Goal: Task Accomplishment & Management: Use online tool/utility

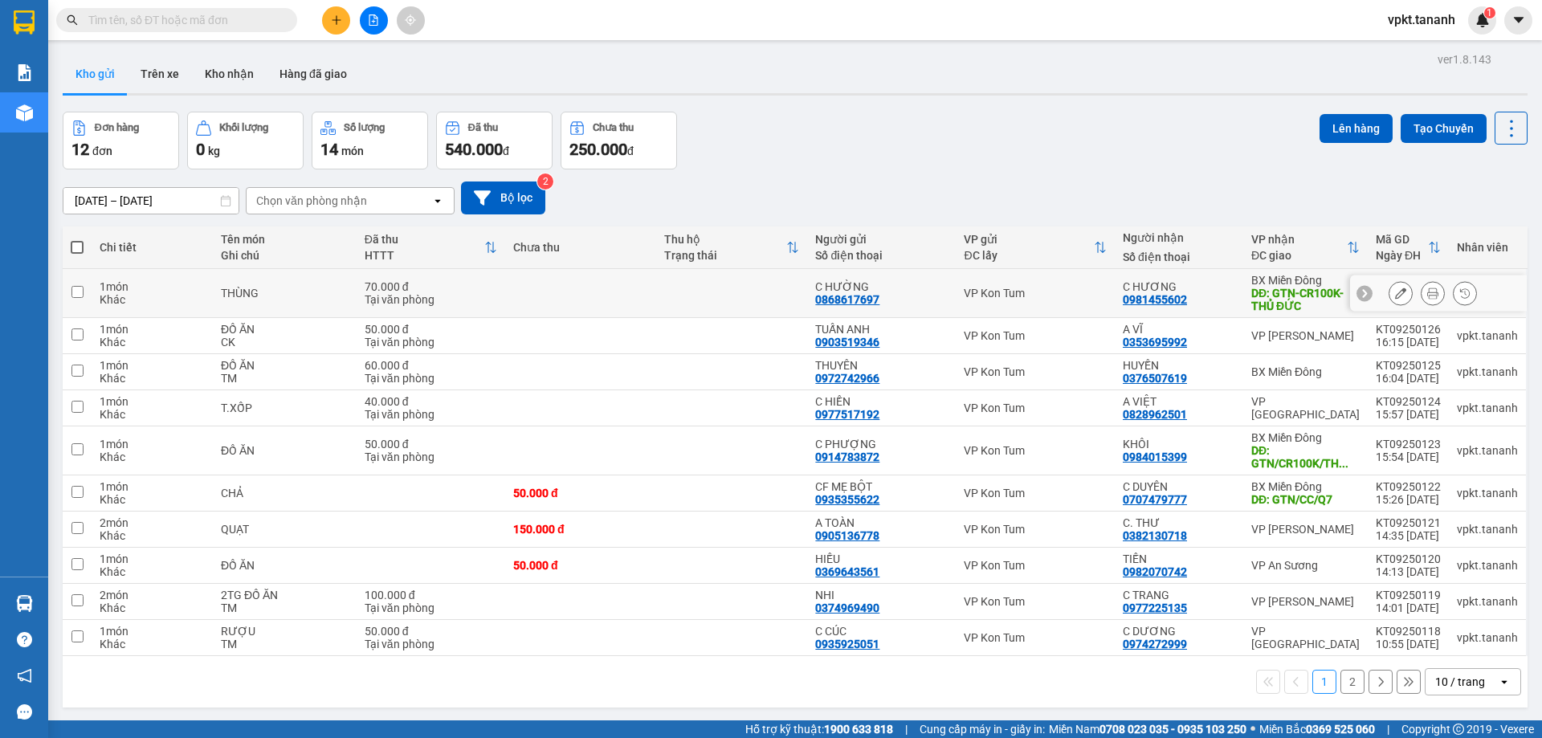
click at [77, 288] on input "checkbox" at bounding box center [77, 292] width 12 height 12
checkbox input "true"
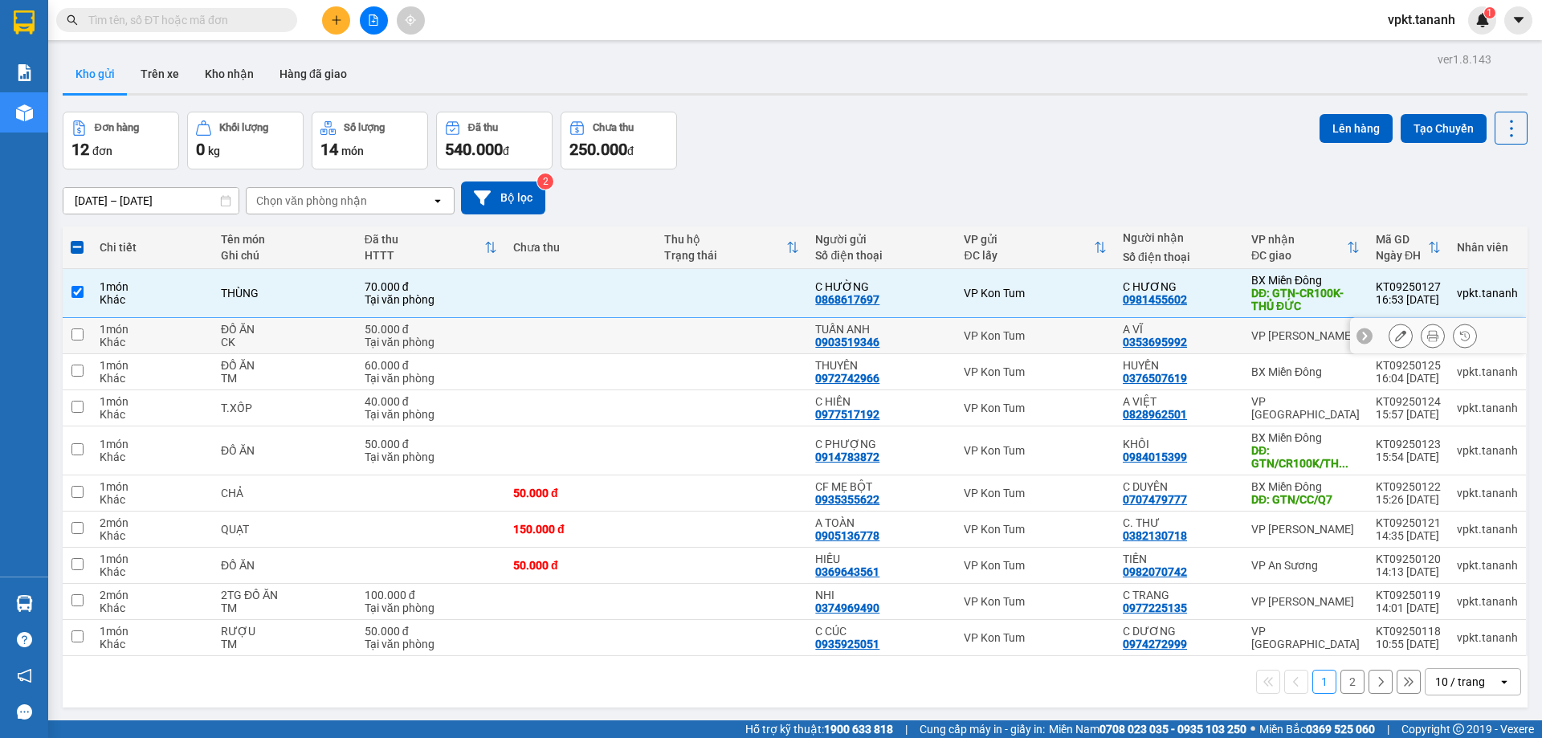
click at [75, 338] on input "checkbox" at bounding box center [77, 335] width 12 height 12
checkbox input "true"
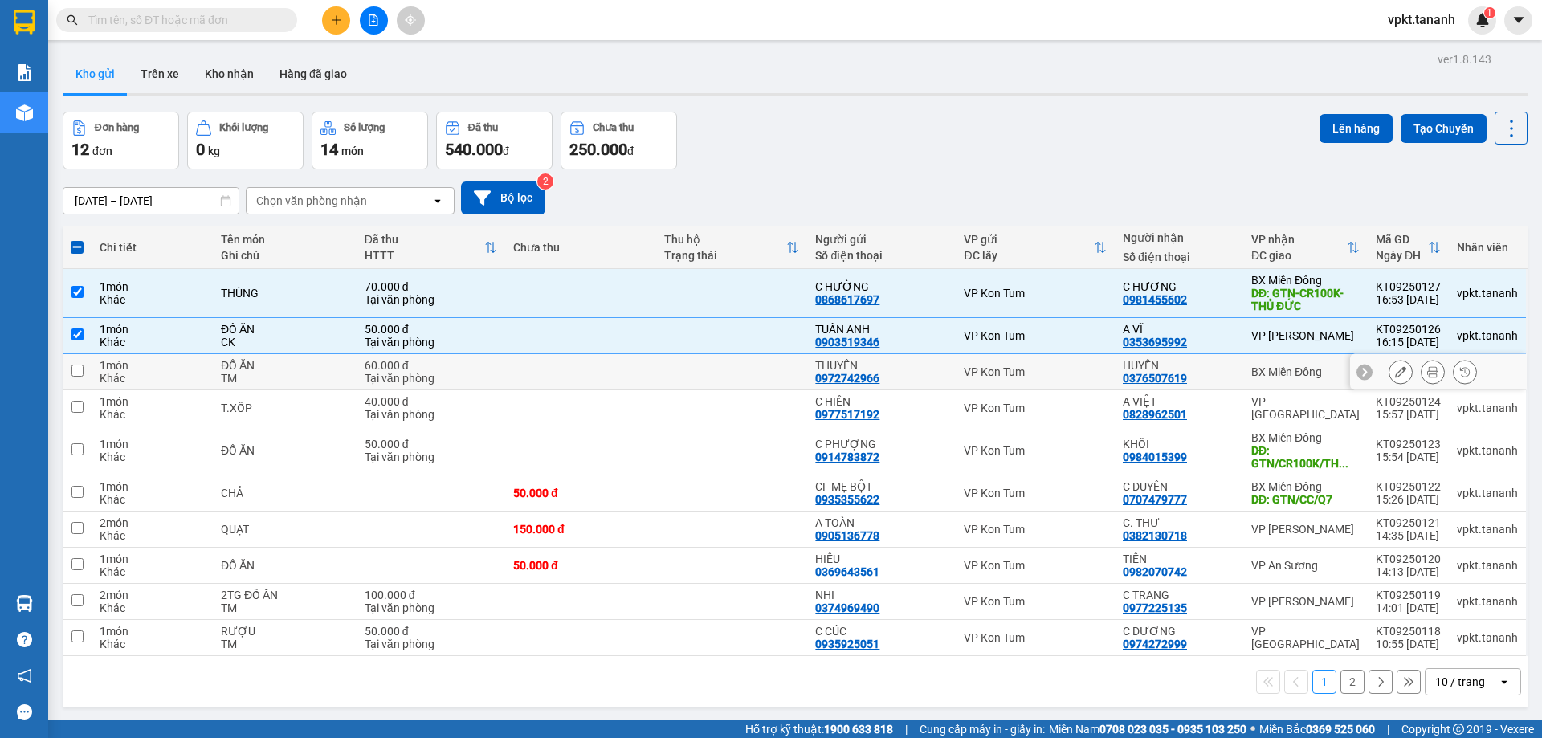
click at [80, 368] on input "checkbox" at bounding box center [77, 371] width 12 height 12
checkbox input "true"
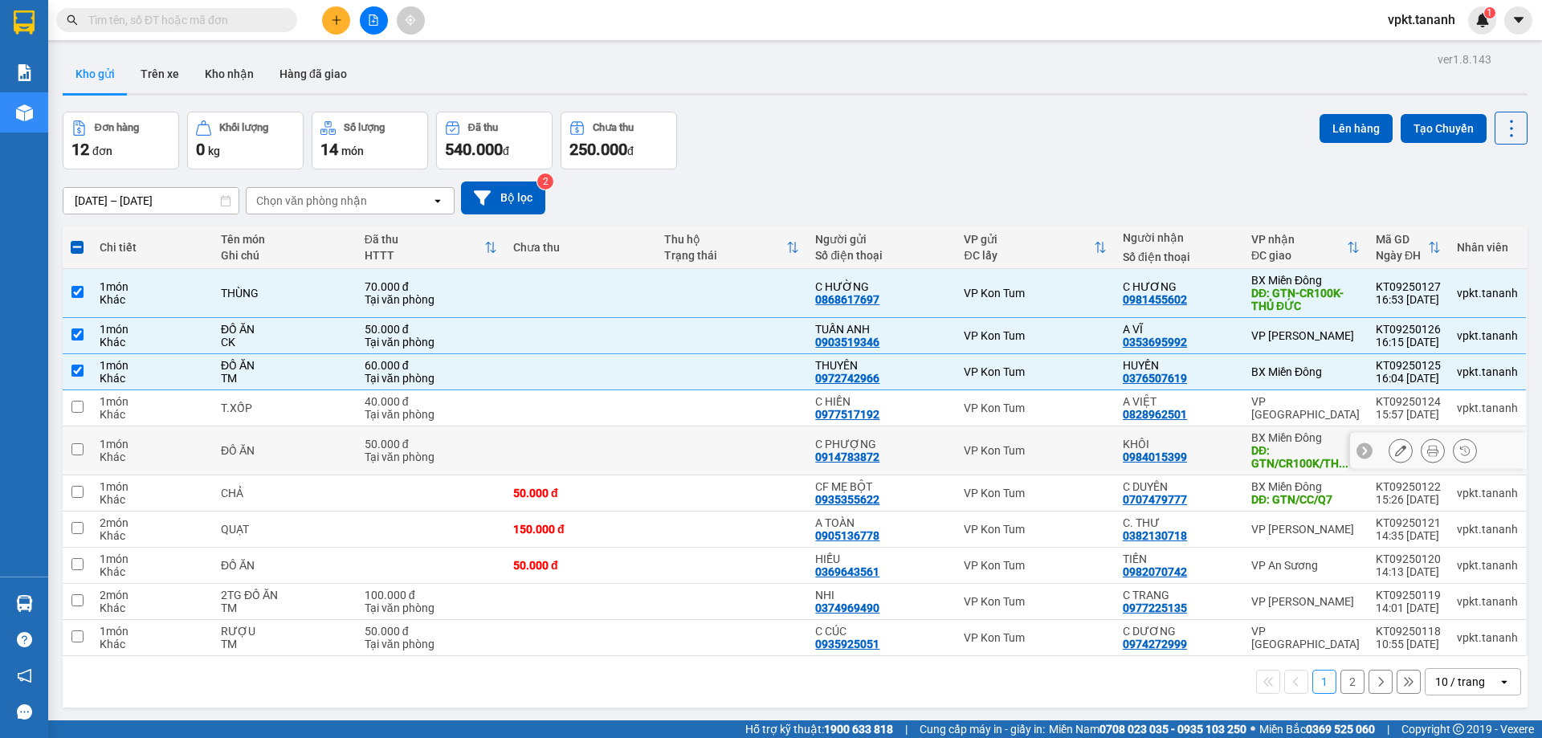
click at [72, 448] on input "checkbox" at bounding box center [77, 449] width 12 height 12
checkbox input "true"
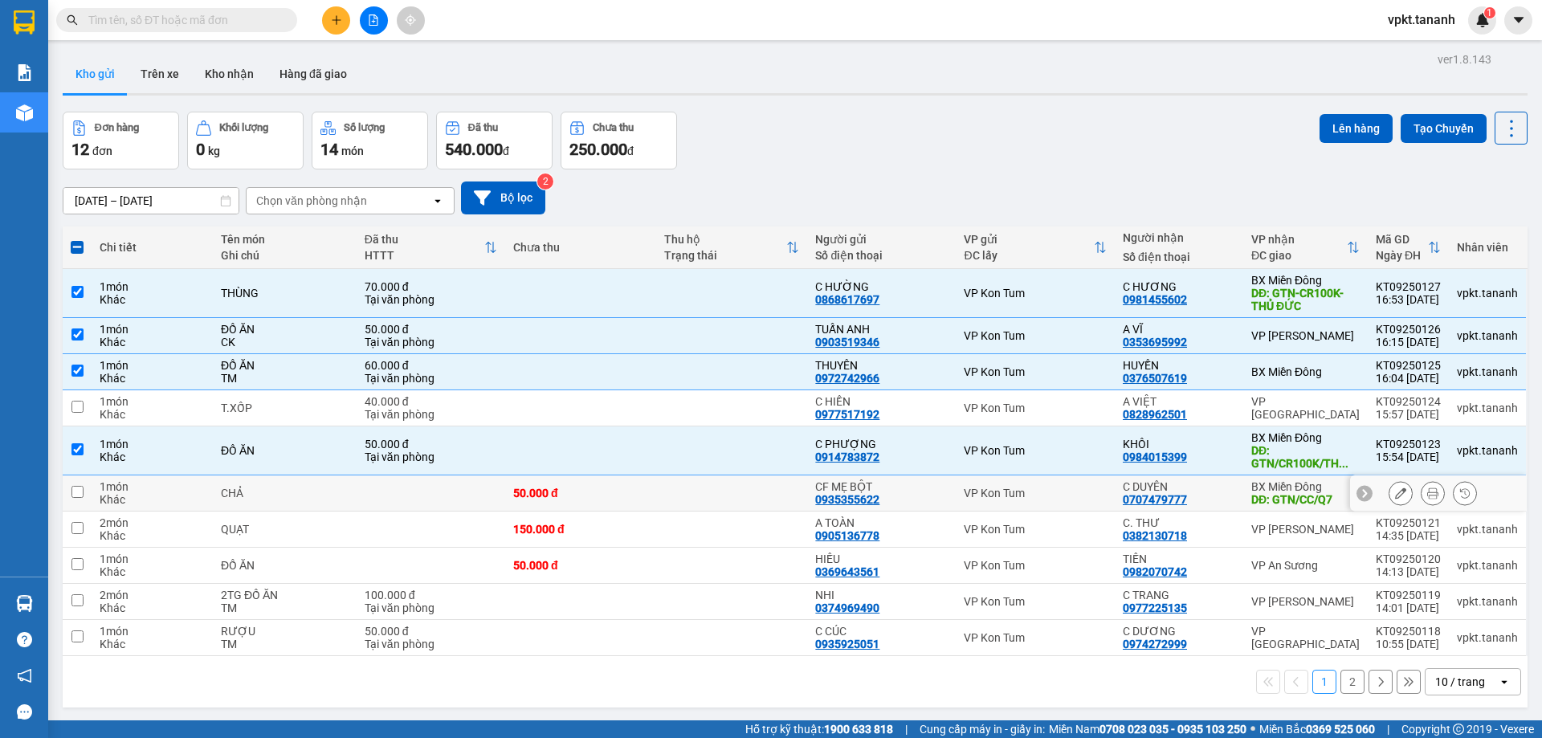
click at [78, 495] on input "checkbox" at bounding box center [77, 492] width 12 height 12
checkbox input "true"
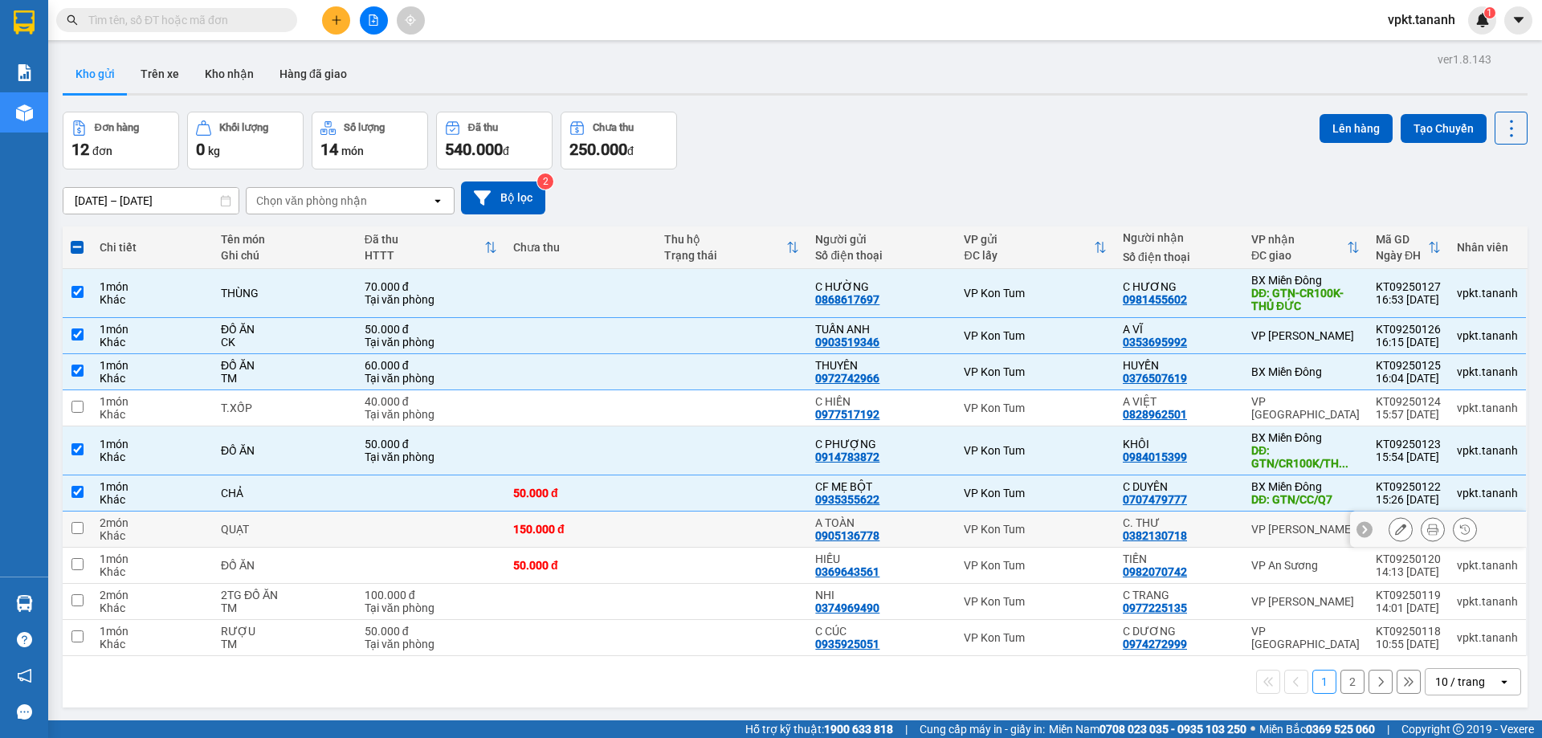
click at [76, 527] on input "checkbox" at bounding box center [77, 528] width 12 height 12
checkbox input "true"
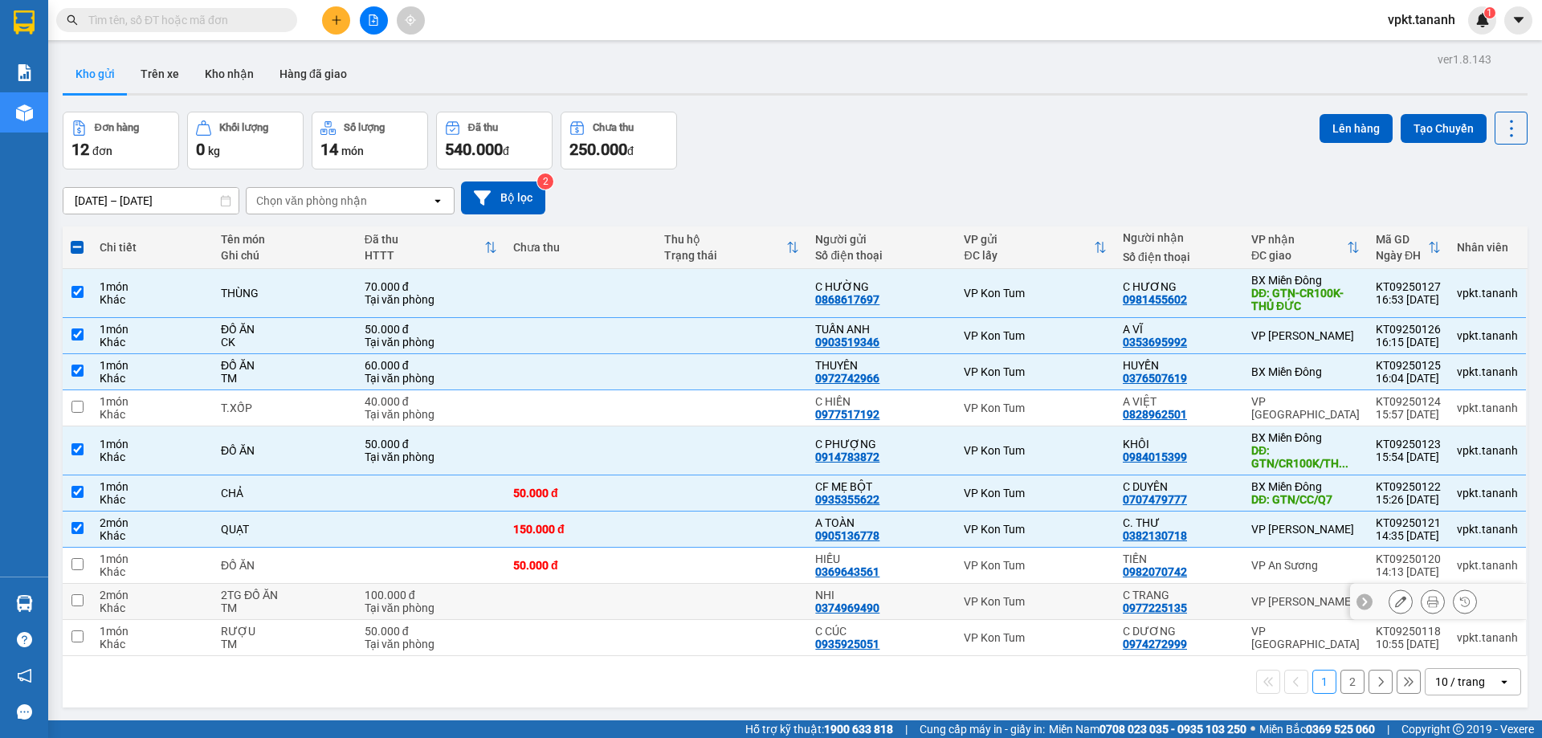
click at [78, 602] on input "checkbox" at bounding box center [77, 600] width 12 height 12
checkbox input "true"
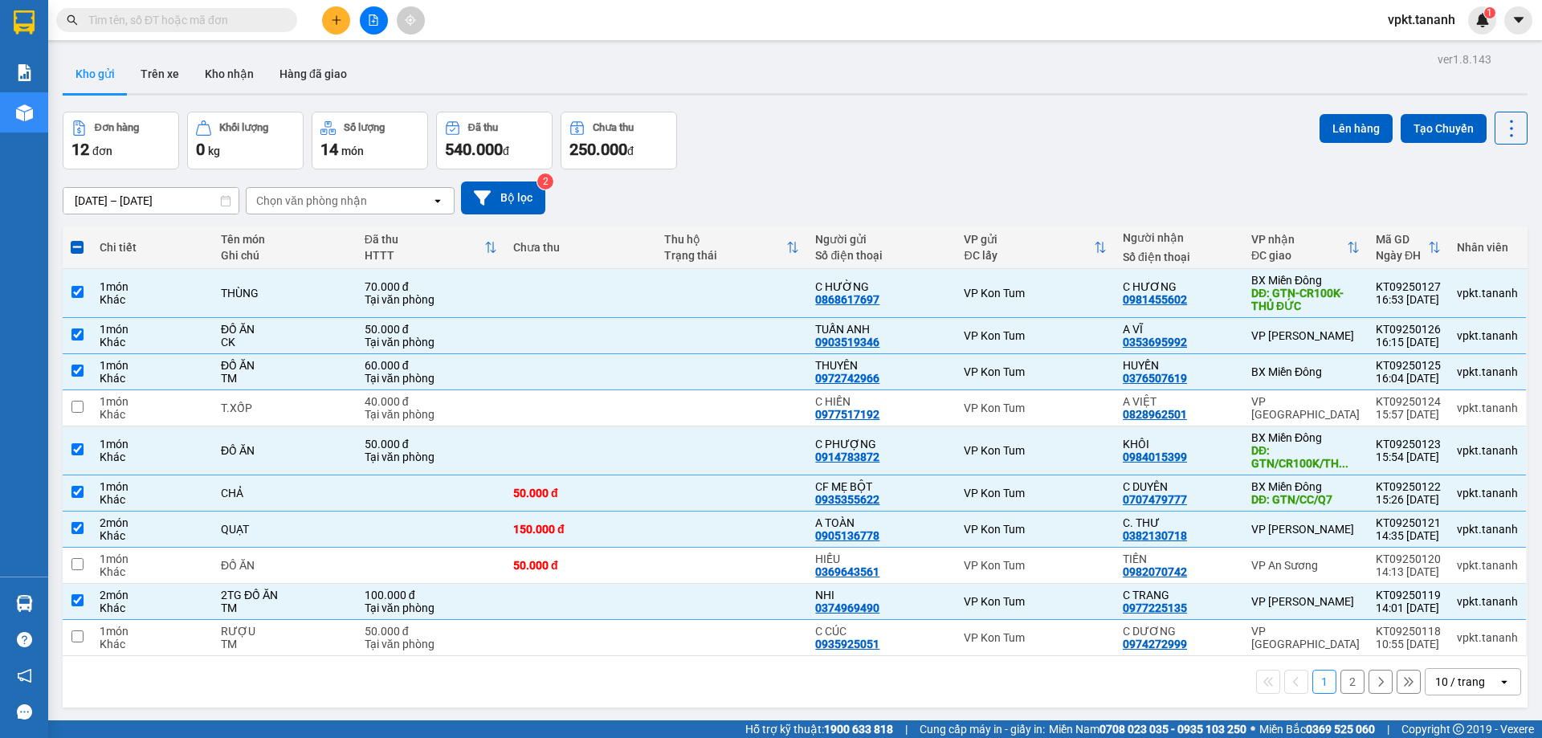
click at [1341, 684] on button "2" at bounding box center [1353, 682] width 24 height 24
checkbox input "false"
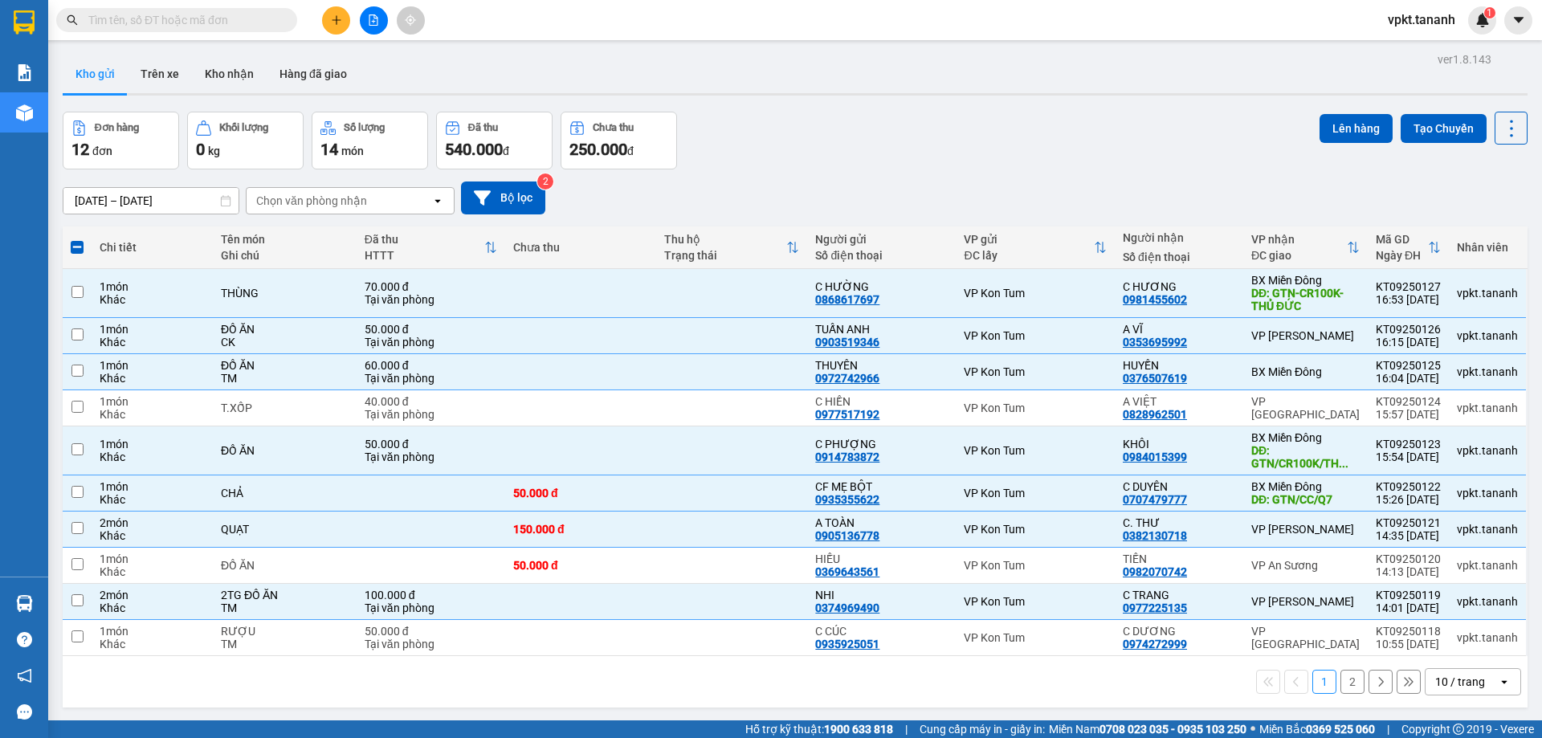
checkbox input "false"
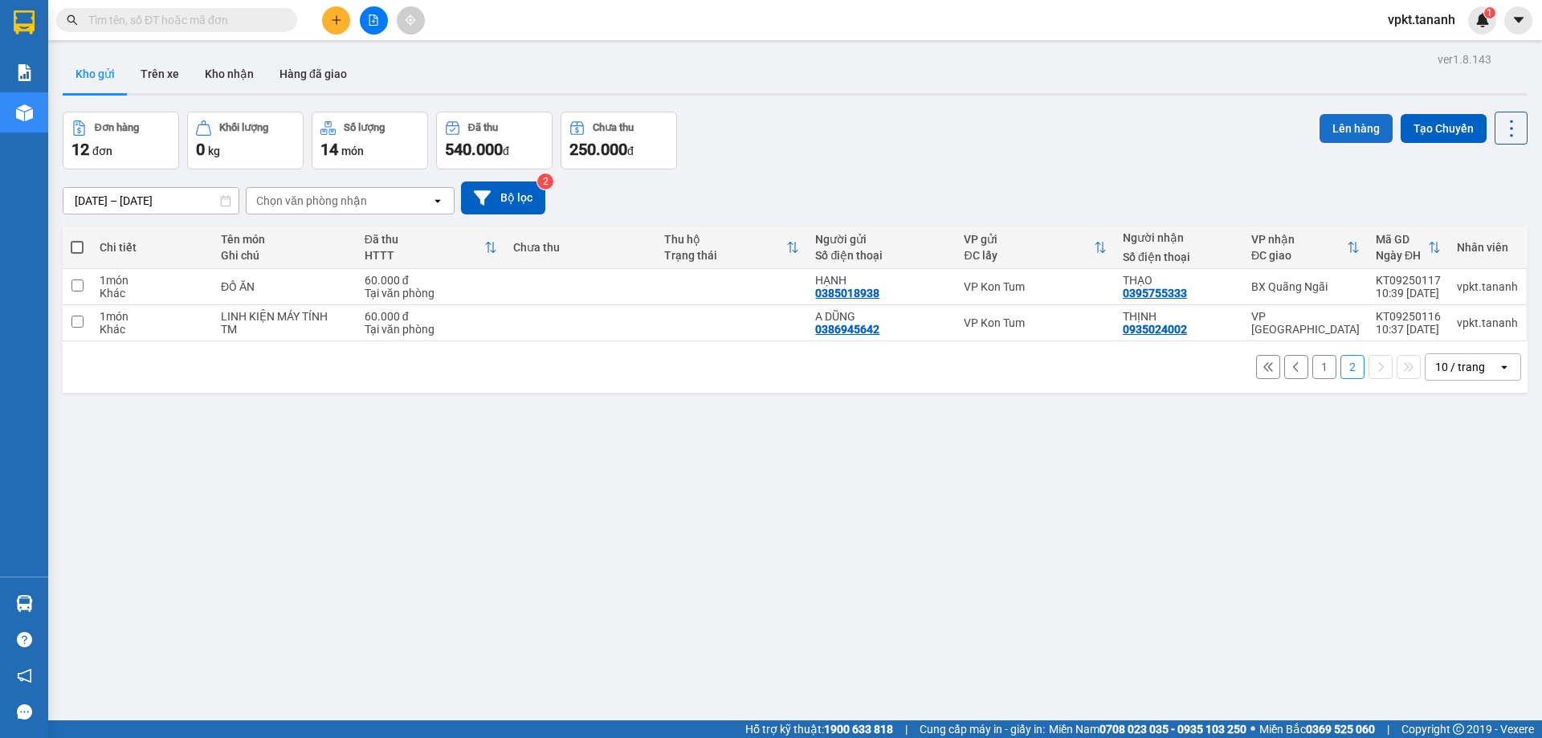
click at [1353, 130] on button "Lên hàng" at bounding box center [1356, 128] width 73 height 29
click at [1349, 129] on button "Lên hàng" at bounding box center [1356, 128] width 73 height 29
click at [1313, 367] on button "1" at bounding box center [1325, 367] width 24 height 24
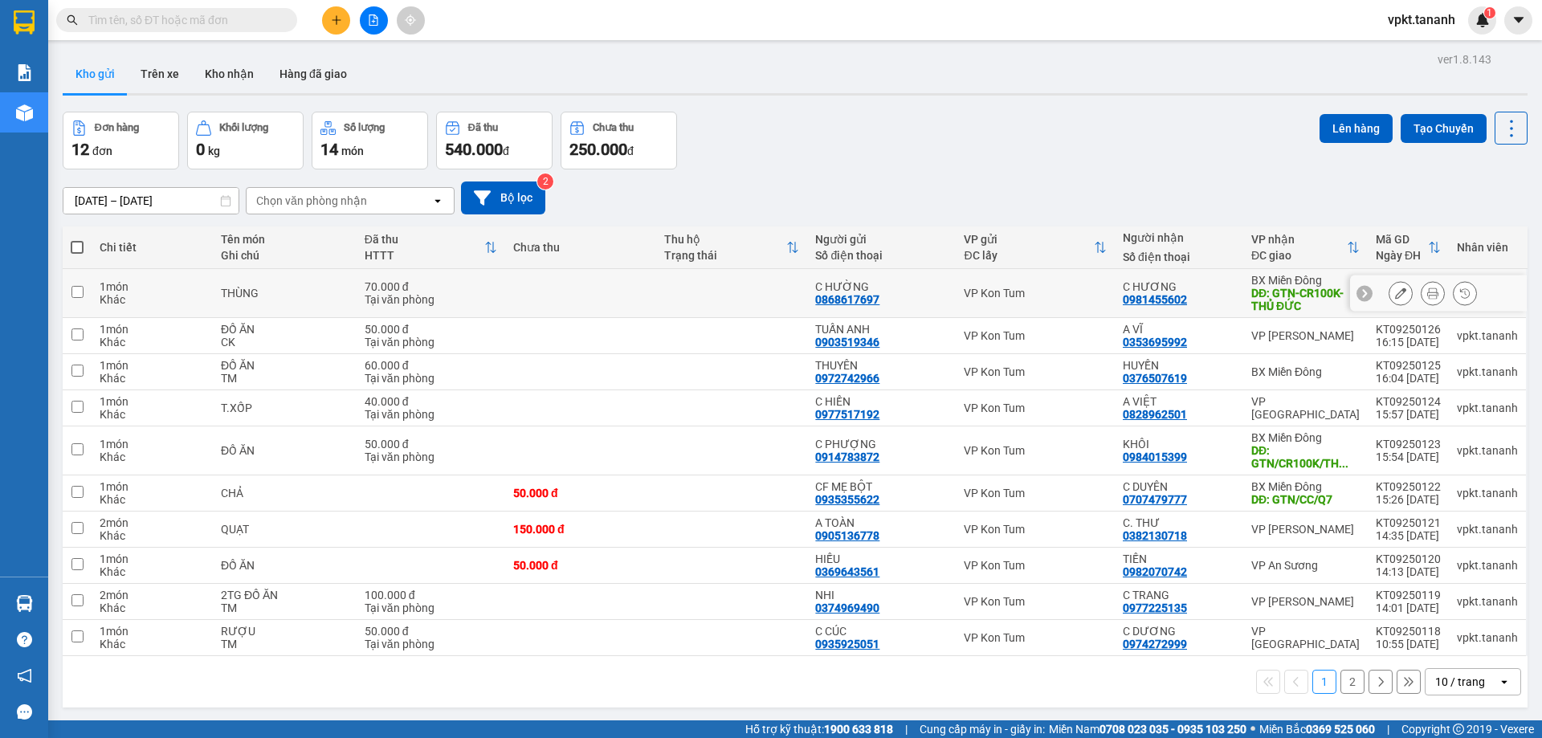
click at [71, 290] on input "checkbox" at bounding box center [77, 292] width 12 height 12
checkbox input "true"
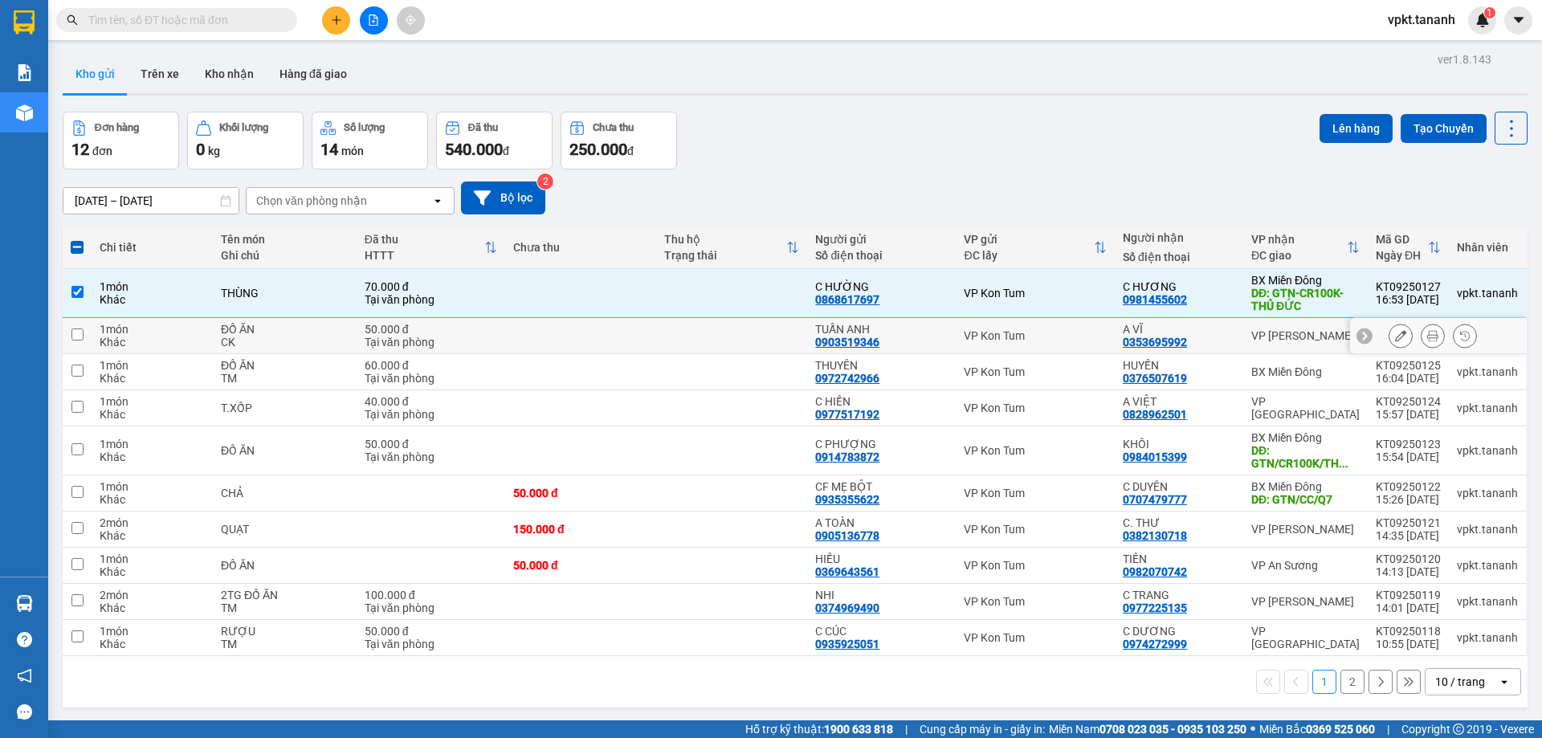
click at [80, 337] on input "checkbox" at bounding box center [77, 335] width 12 height 12
checkbox input "true"
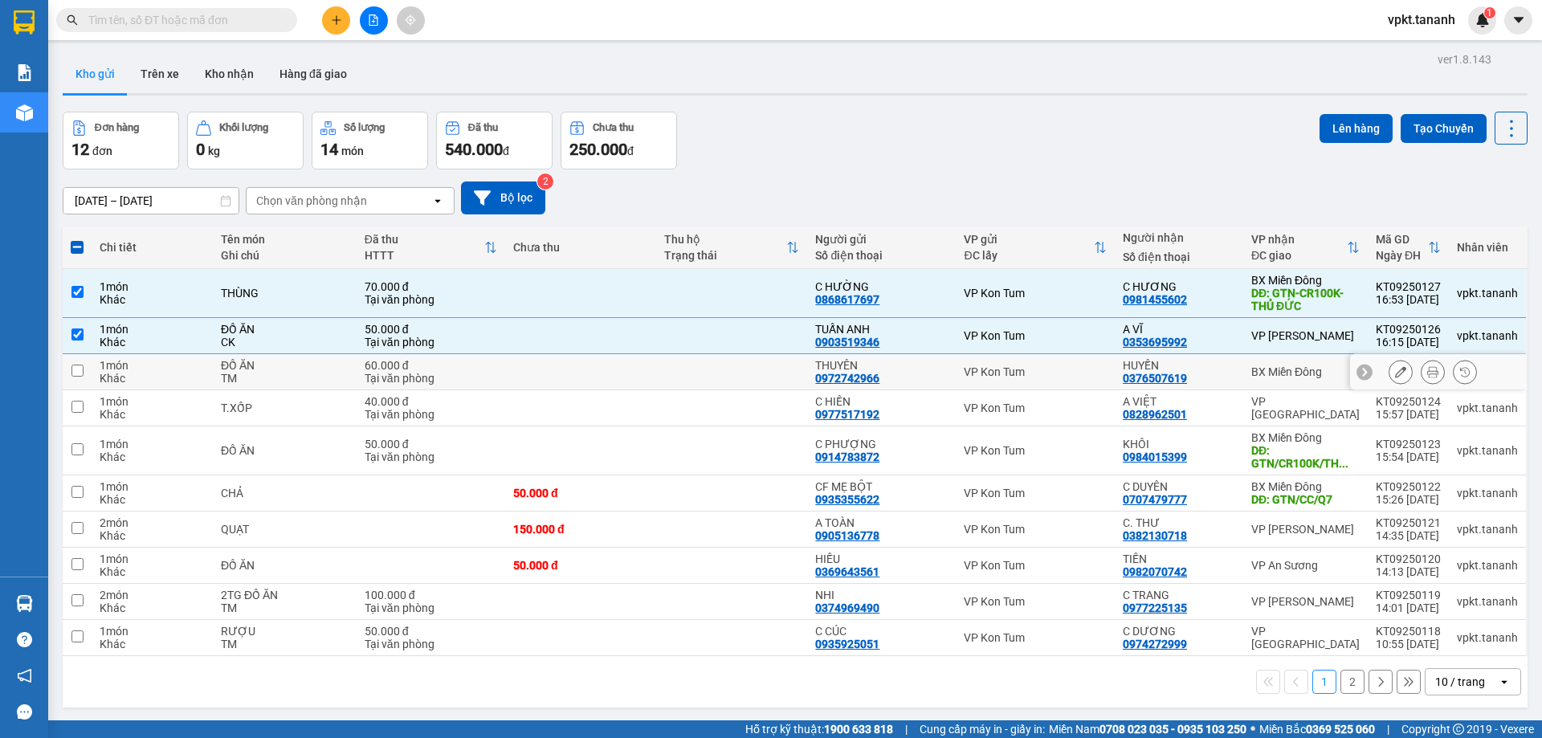
click at [75, 368] on input "checkbox" at bounding box center [77, 371] width 12 height 12
checkbox input "true"
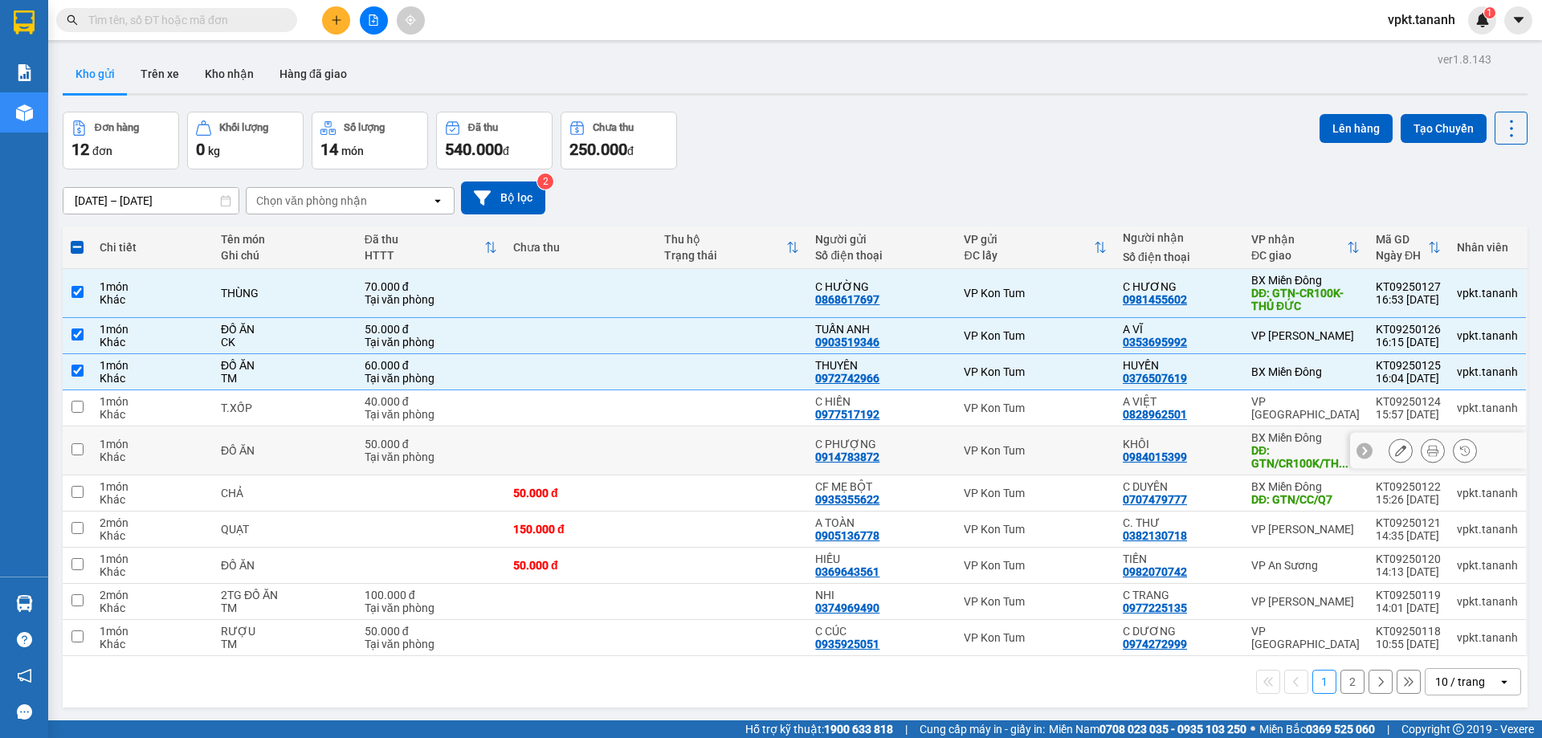
click at [67, 451] on td at bounding box center [77, 451] width 29 height 49
checkbox input "true"
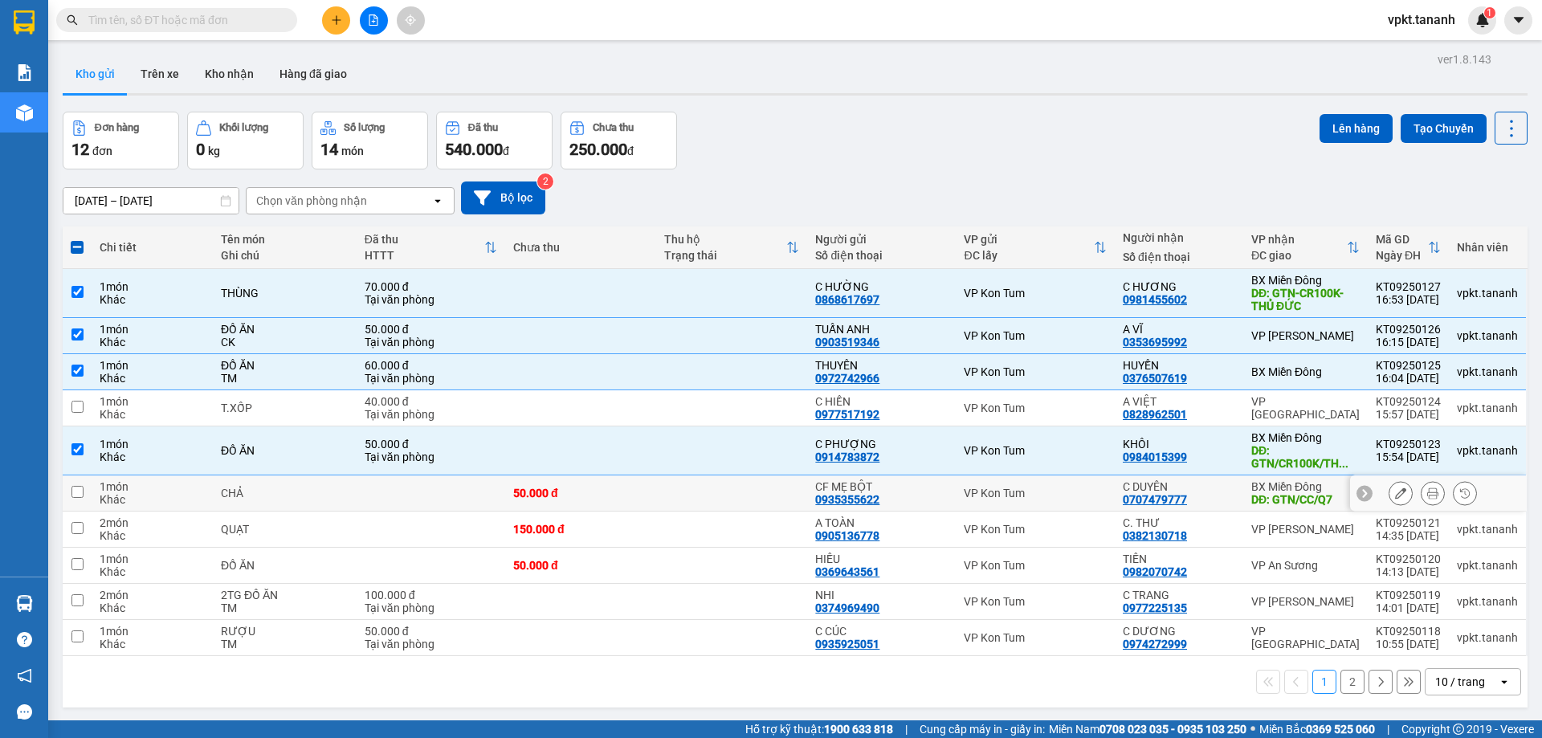
click at [82, 484] on td at bounding box center [77, 494] width 29 height 36
checkbox input "true"
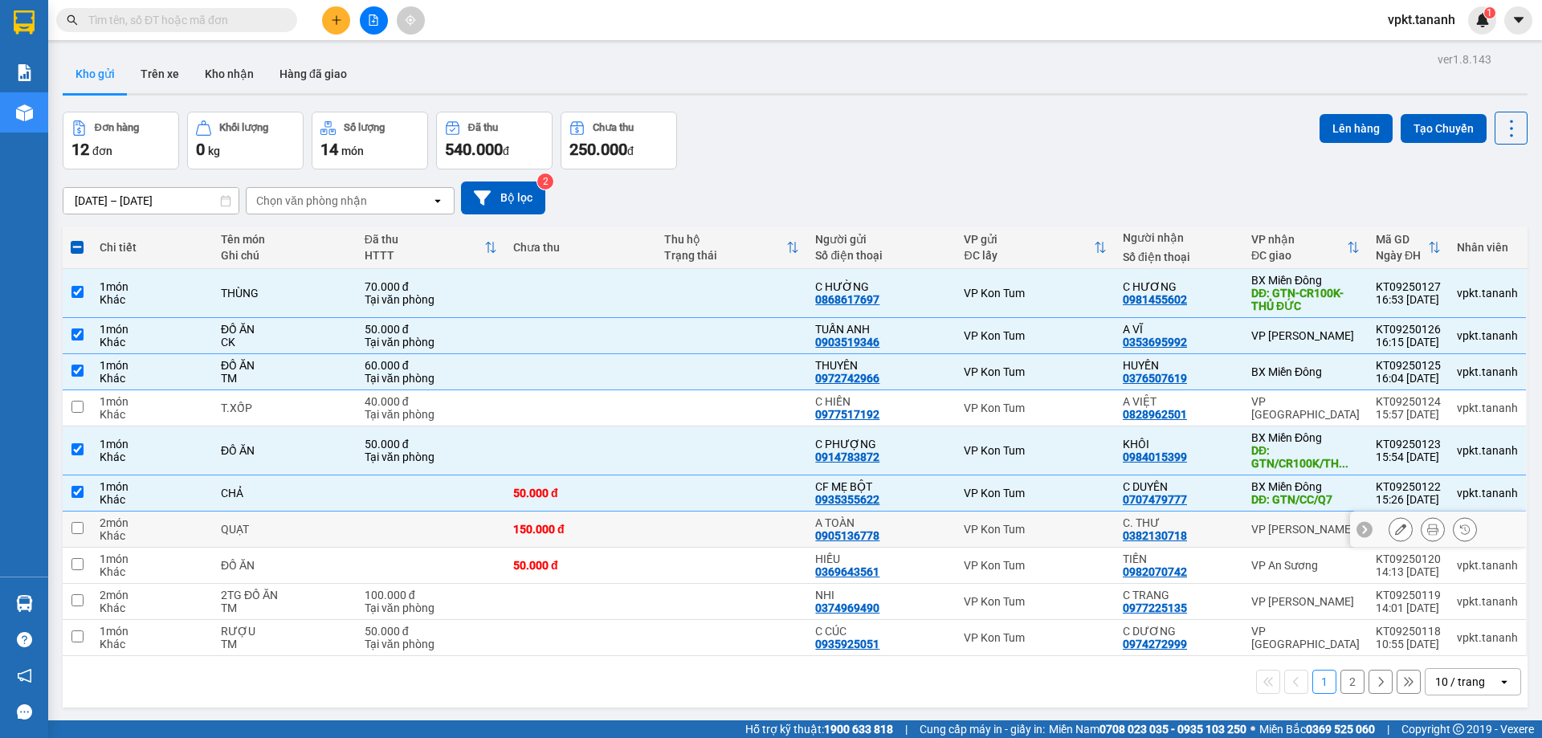
click at [78, 529] on input "checkbox" at bounding box center [77, 528] width 12 height 12
checkbox input "true"
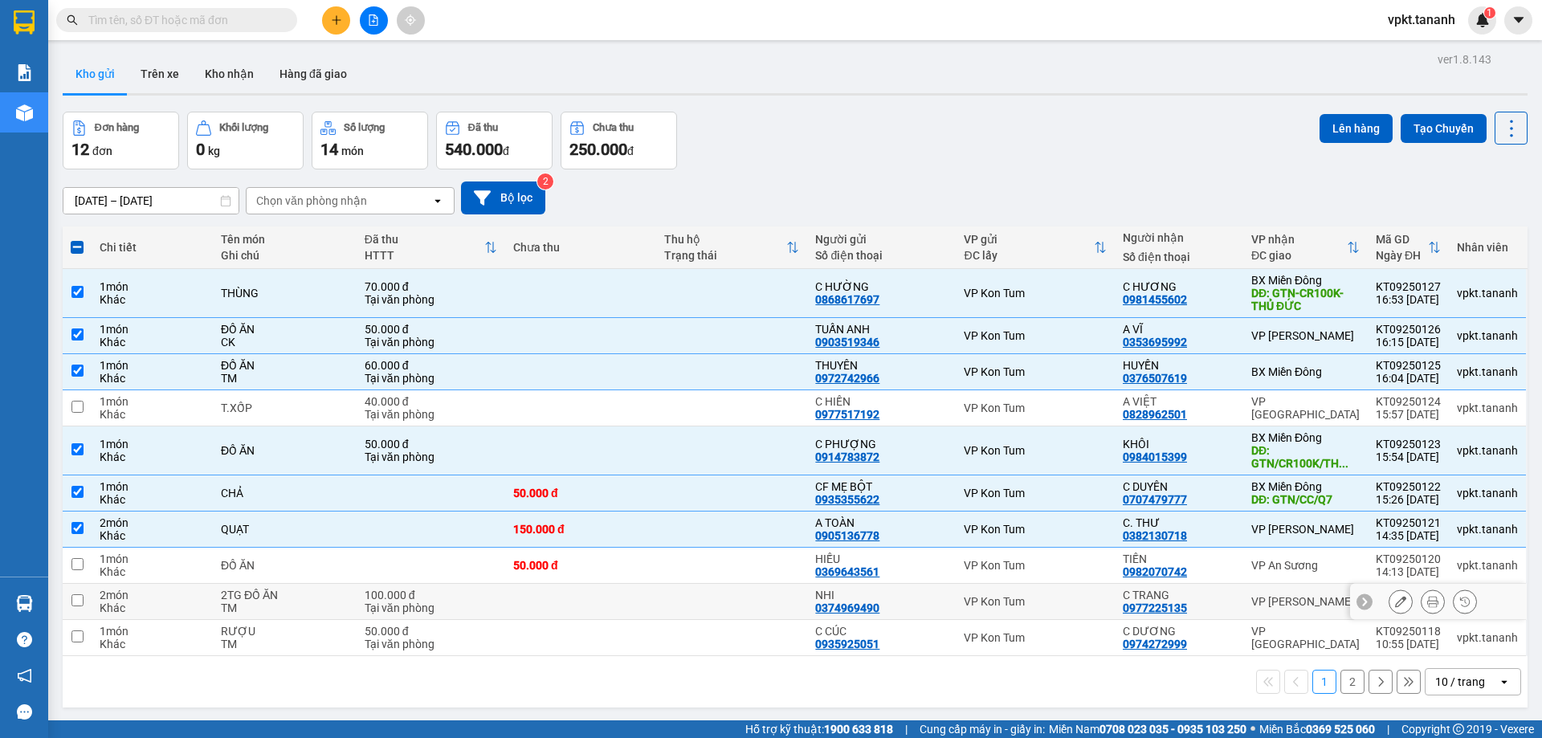
click at [79, 603] on input "checkbox" at bounding box center [77, 600] width 12 height 12
checkbox input "true"
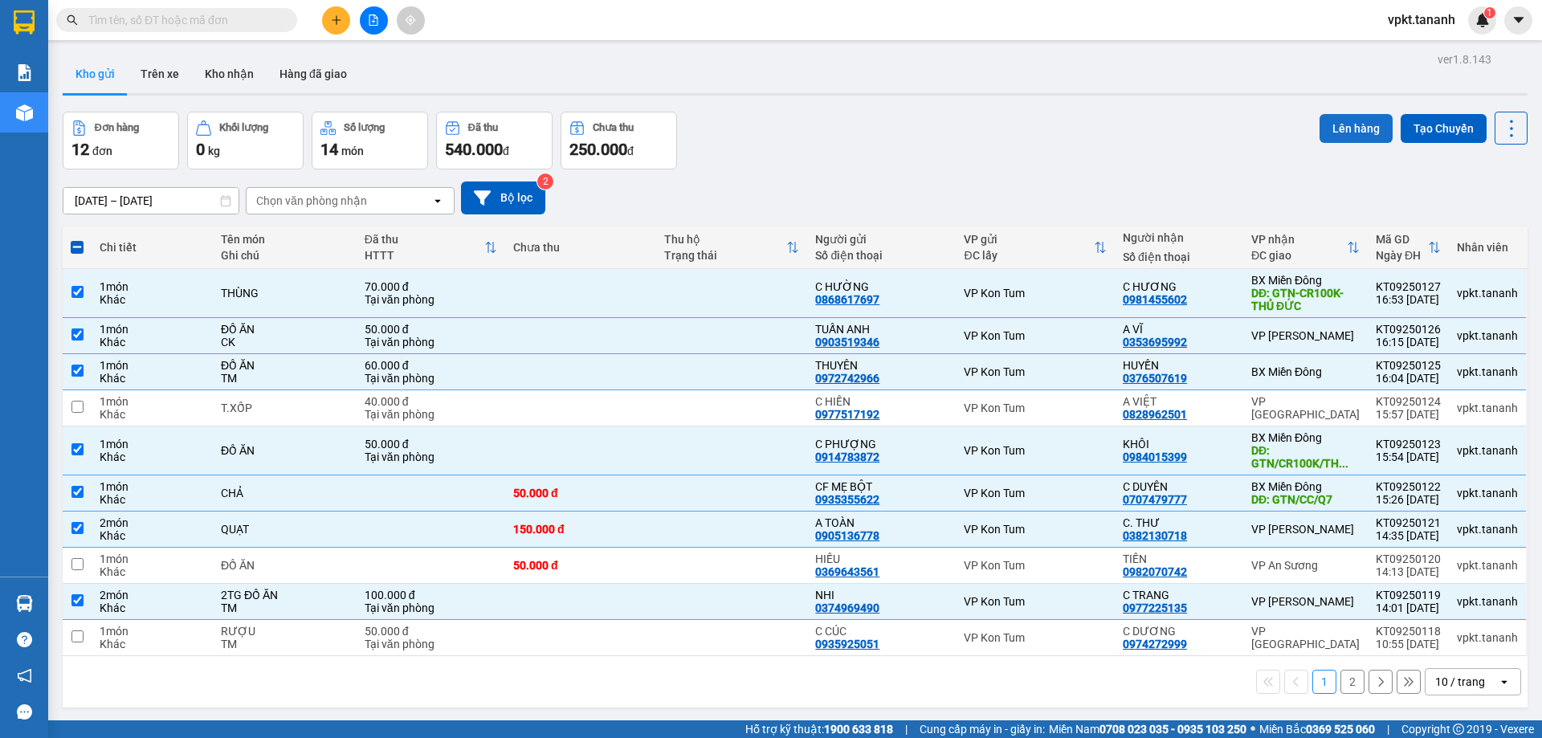
click at [1346, 128] on button "Lên hàng" at bounding box center [1356, 128] width 73 height 29
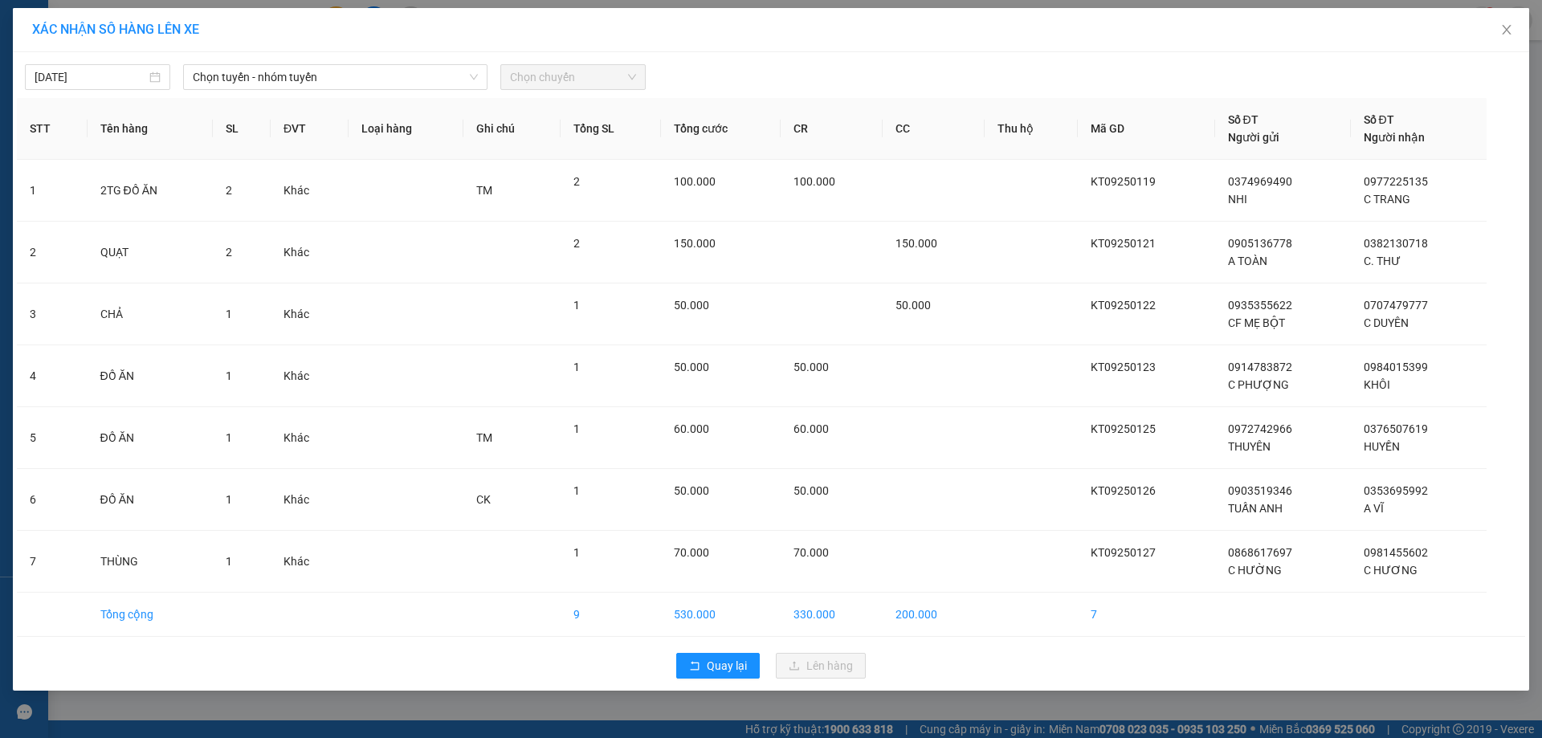
click at [275, 90] on div "13/09/2025 Chọn tuyến - nhóm tuyến Chọn chuyến STT Tên hàng SL ĐVT Loại hàng Gh…" at bounding box center [771, 371] width 1517 height 639
click at [289, 78] on span "Chọn tuyến - nhóm tuyến" at bounding box center [335, 77] width 285 height 24
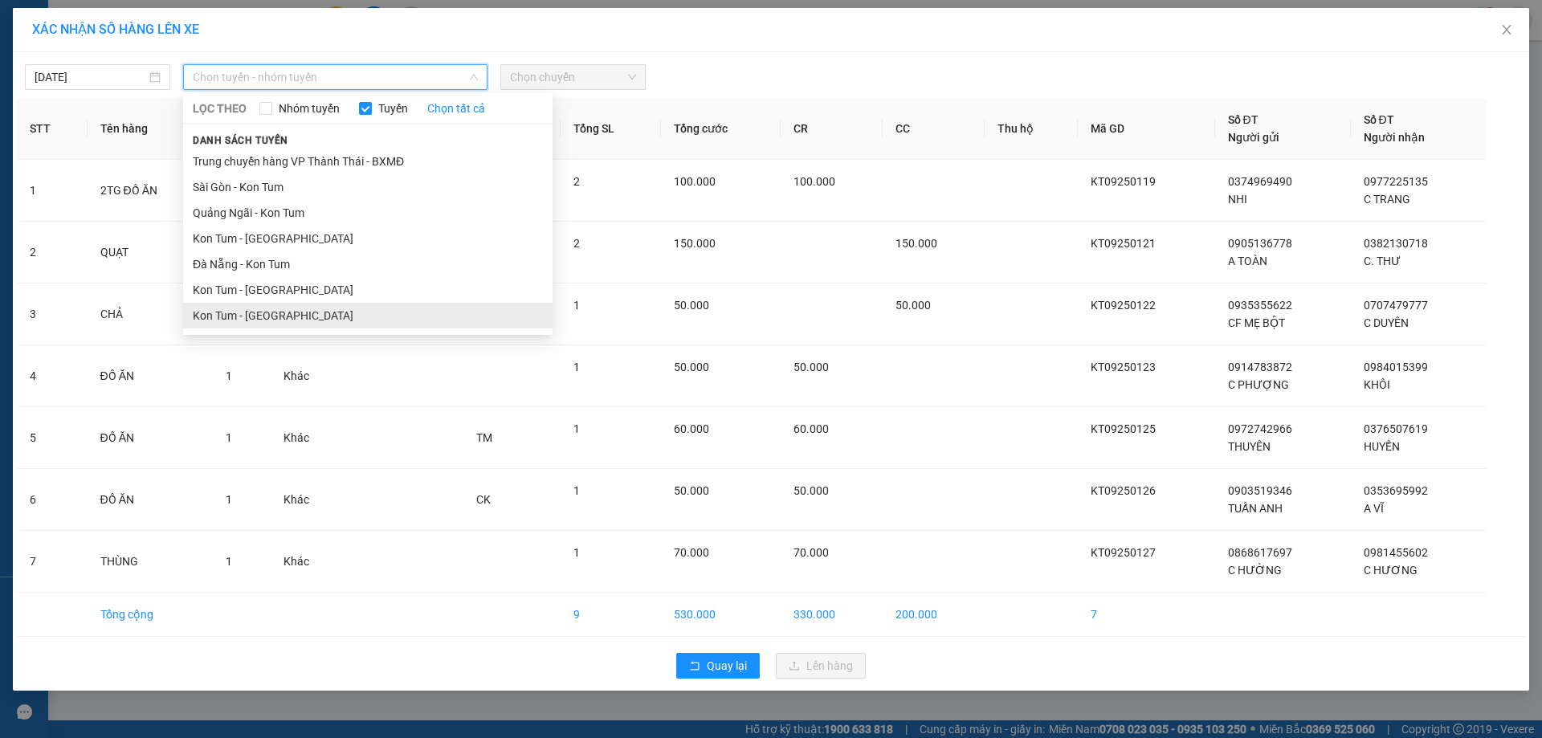
click at [263, 311] on li "Kon Tum - Sài Gòn" at bounding box center [368, 316] width 370 height 26
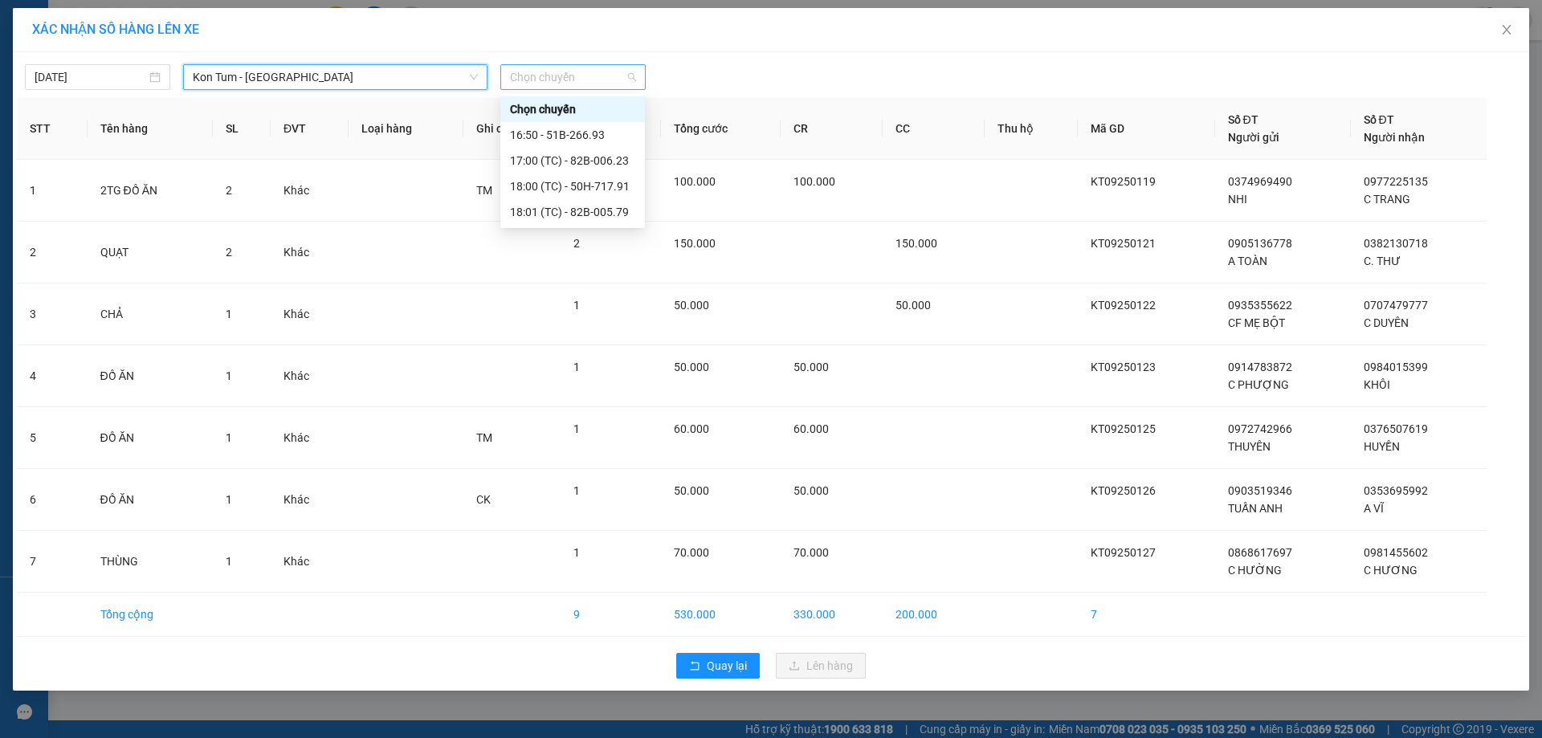
click at [566, 77] on span "Chọn chuyến" at bounding box center [573, 77] width 126 height 24
click at [592, 137] on div "16:50 - 51B-266.93" at bounding box center [572, 135] width 125 height 18
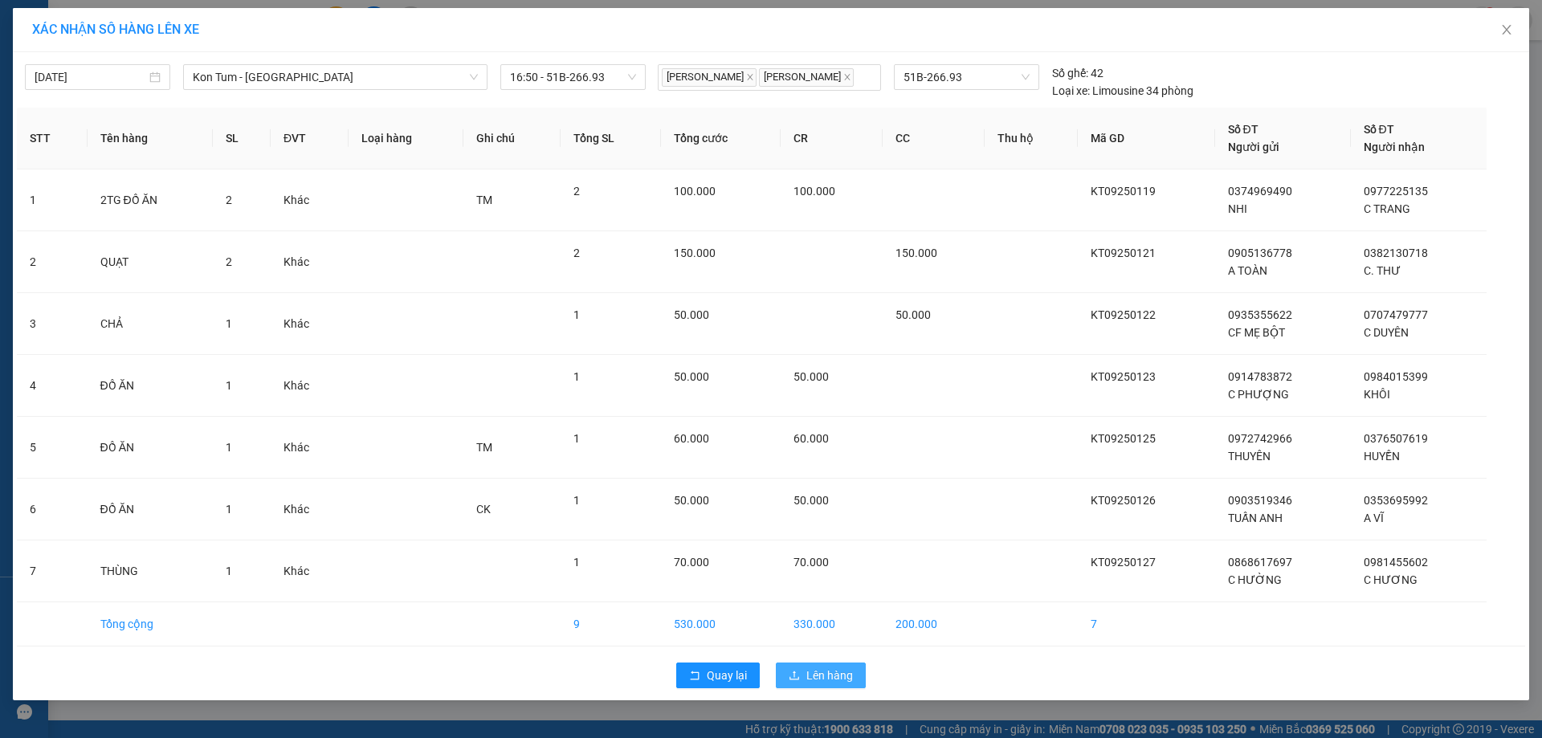
click at [786, 671] on button "Lên hàng" at bounding box center [821, 676] width 90 height 26
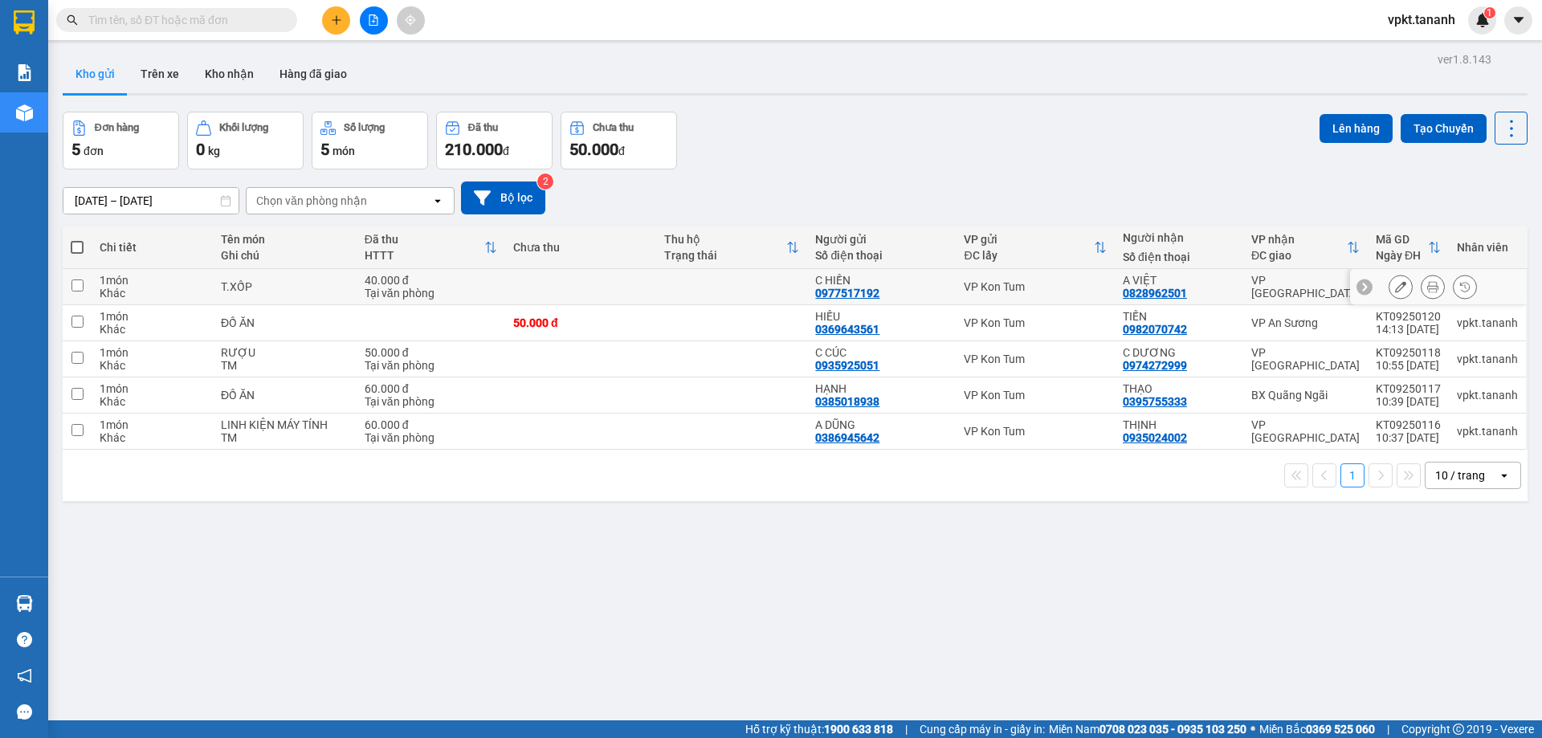
click at [84, 290] on td at bounding box center [77, 287] width 29 height 36
checkbox input "true"
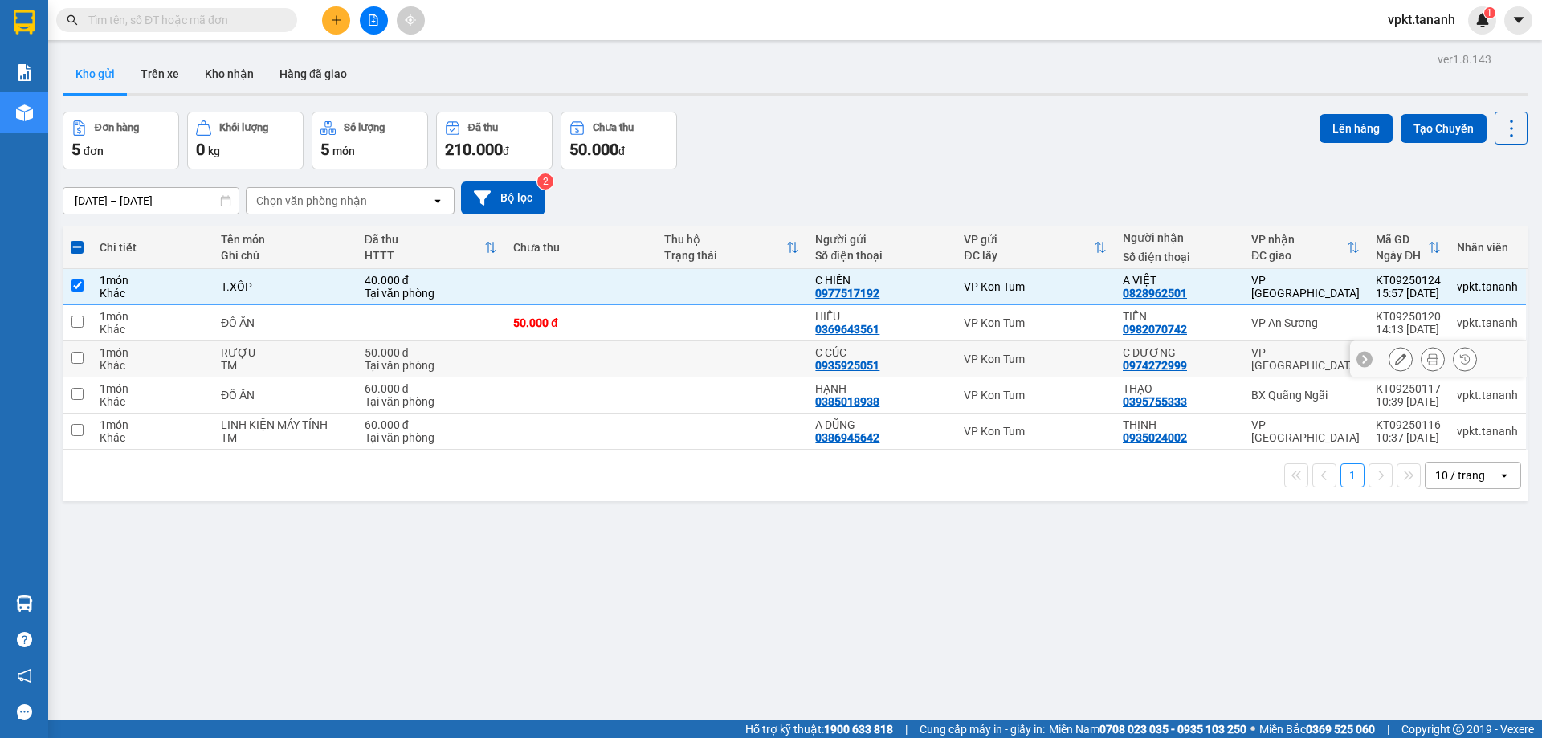
click at [77, 356] on input "checkbox" at bounding box center [77, 358] width 12 height 12
checkbox input "true"
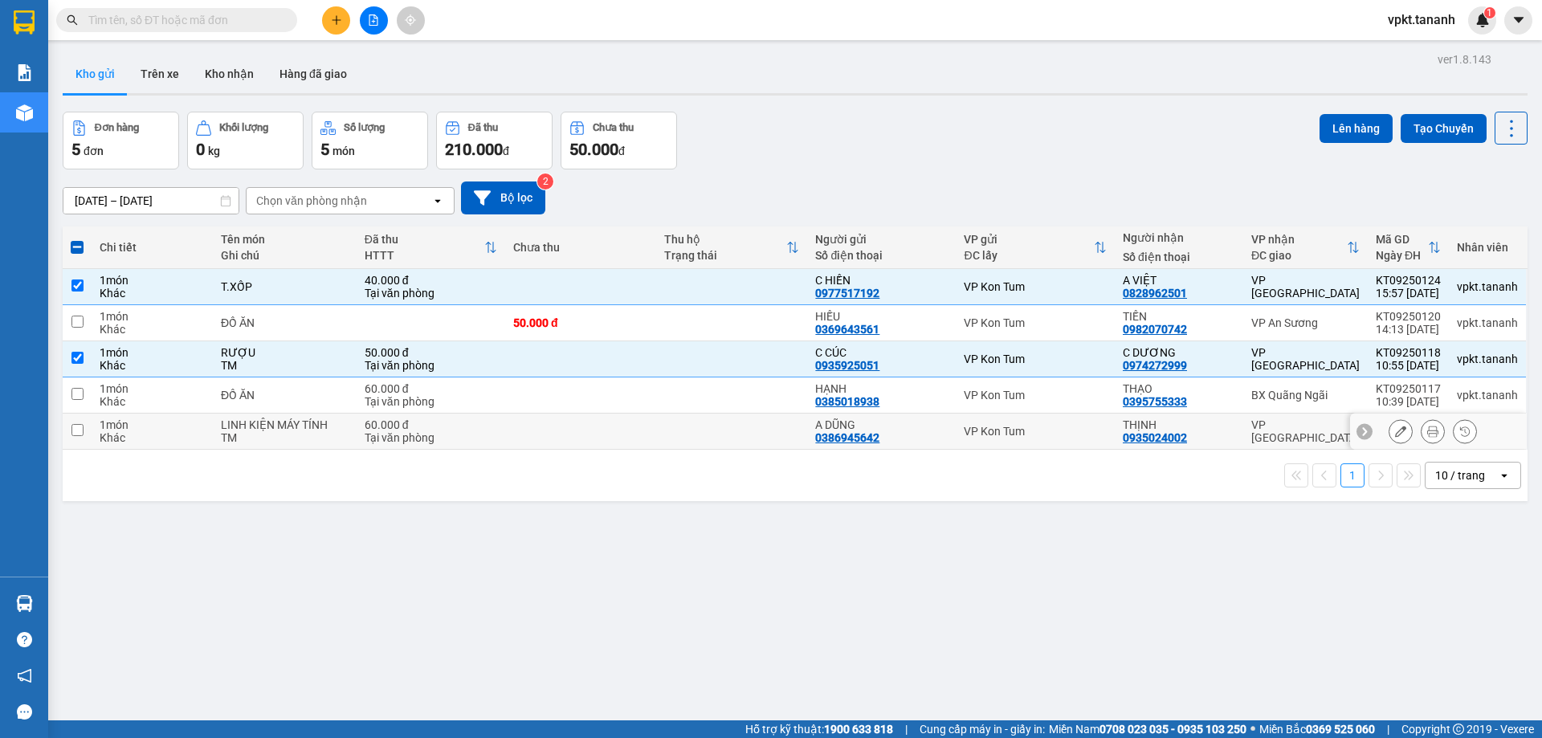
click at [76, 429] on input "checkbox" at bounding box center [77, 430] width 12 height 12
checkbox input "true"
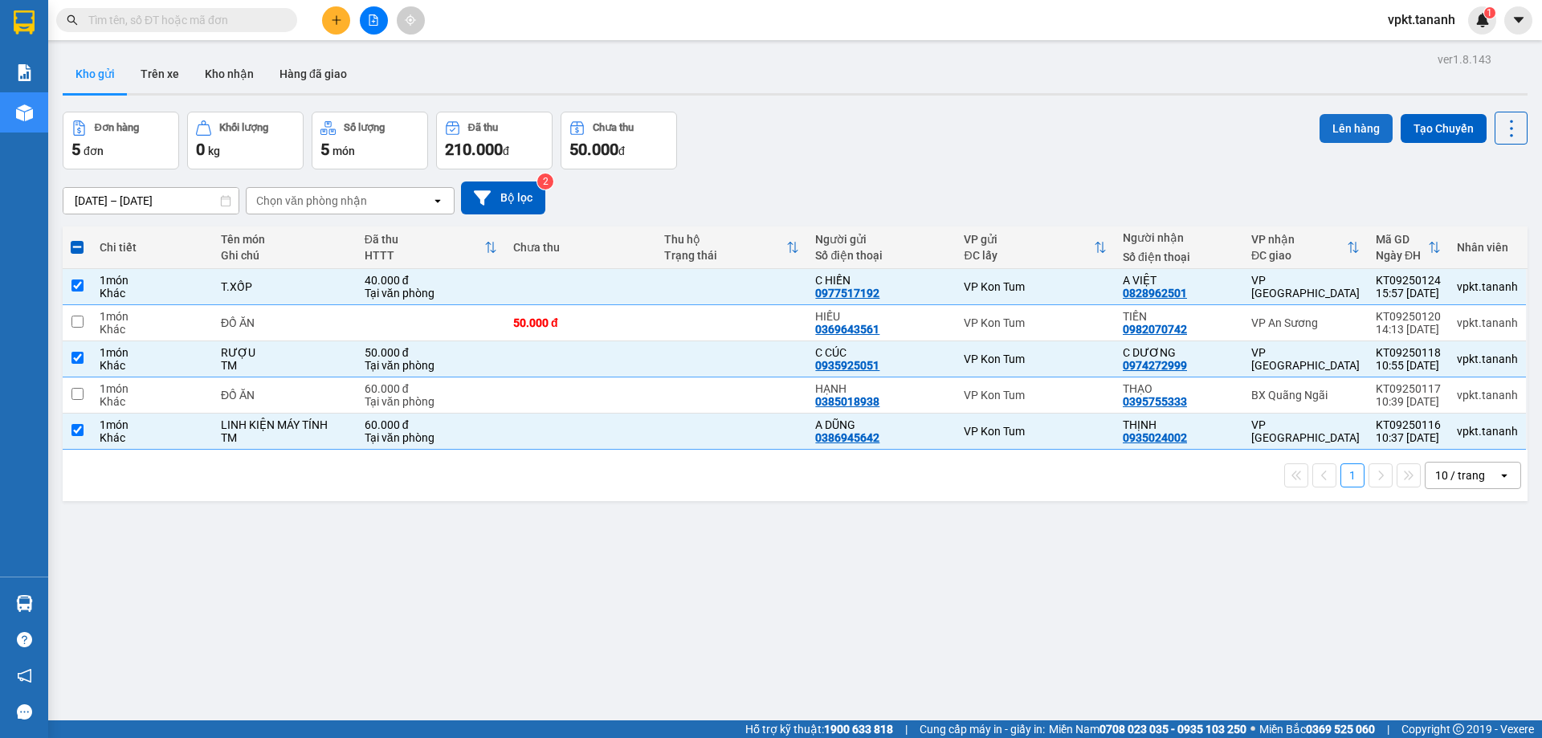
click at [1364, 129] on button "Lên hàng" at bounding box center [1356, 128] width 73 height 29
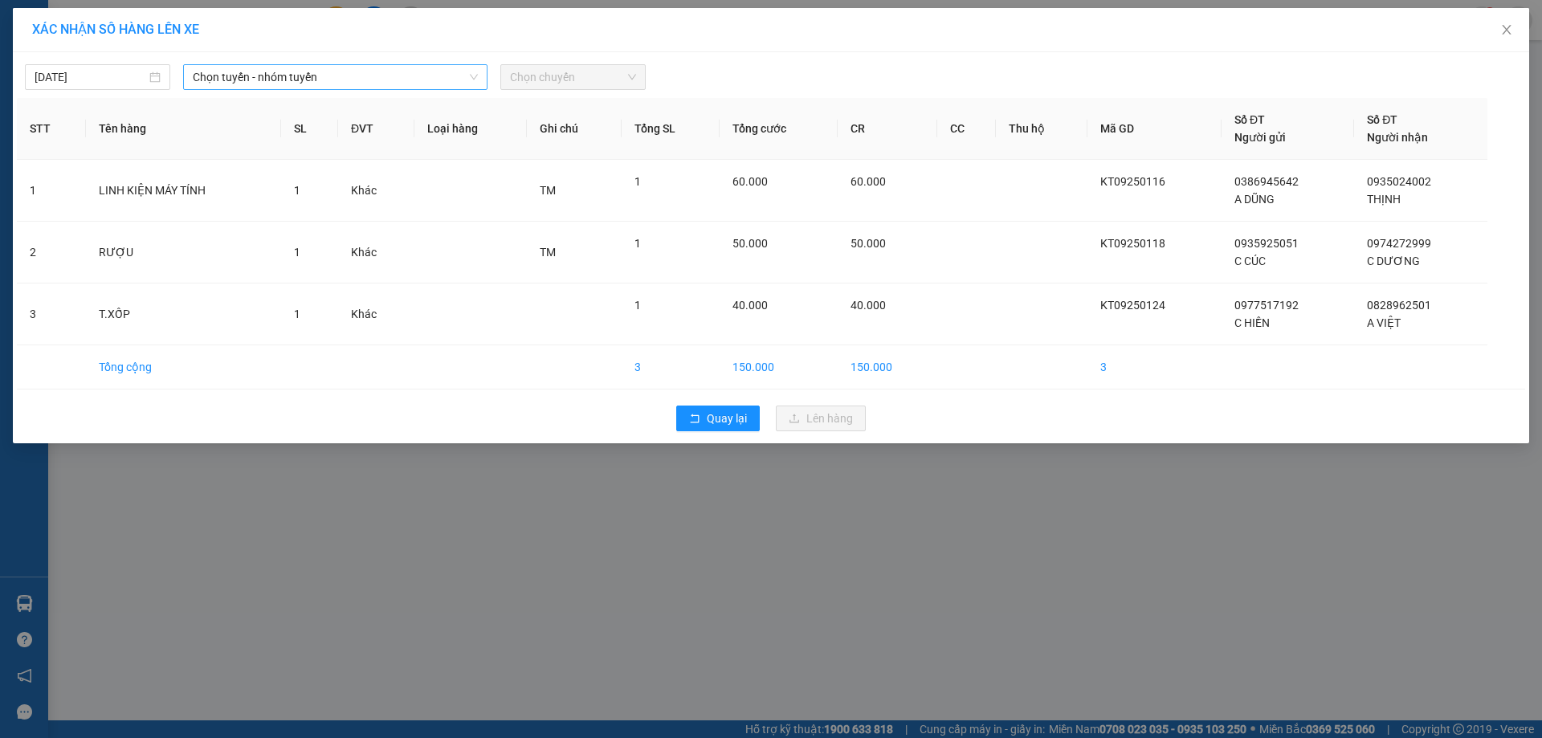
click at [460, 84] on span "Chọn tuyến - nhóm tuyến" at bounding box center [335, 77] width 285 height 24
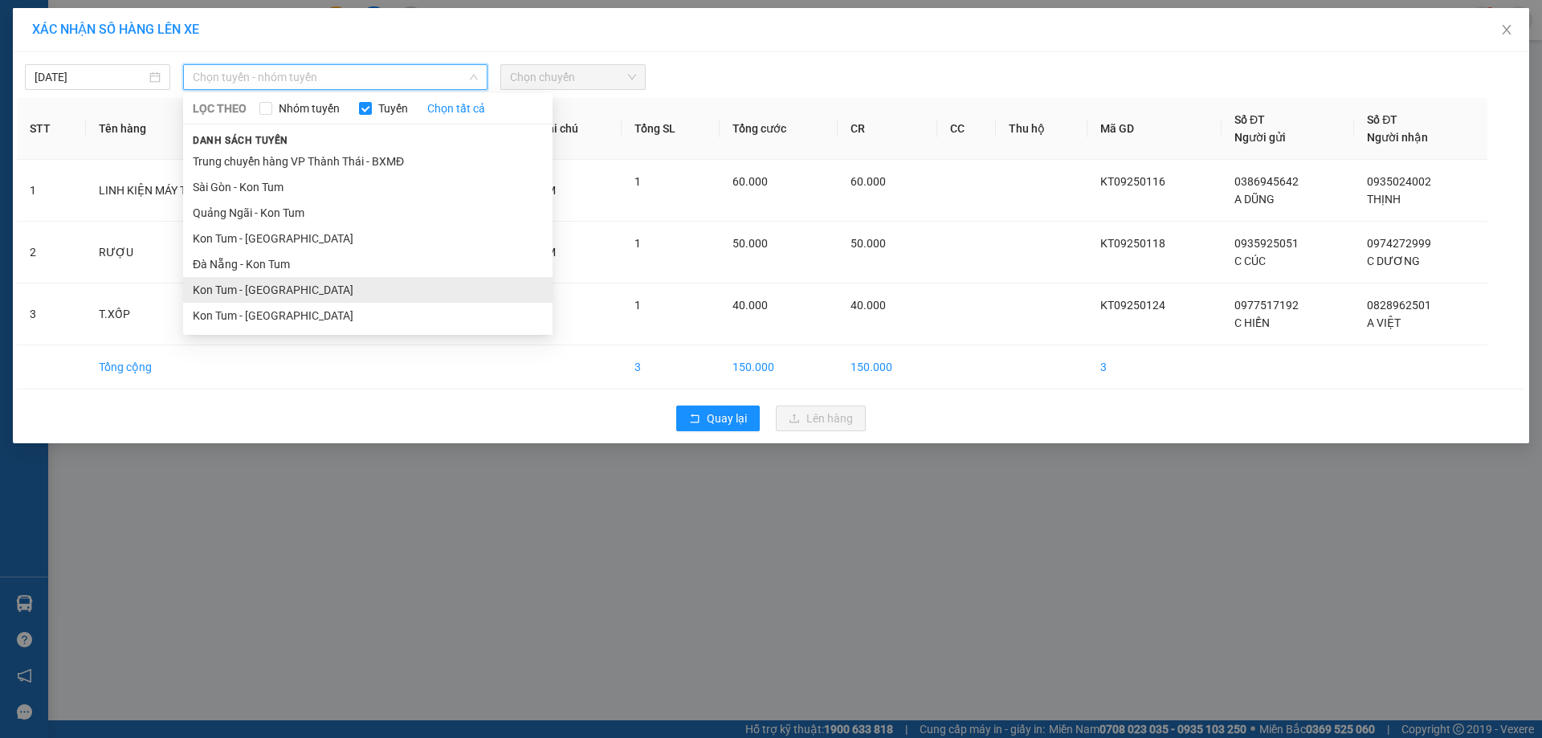
click at [291, 285] on li "Kon Tum - Đà Nẵng" at bounding box center [368, 290] width 370 height 26
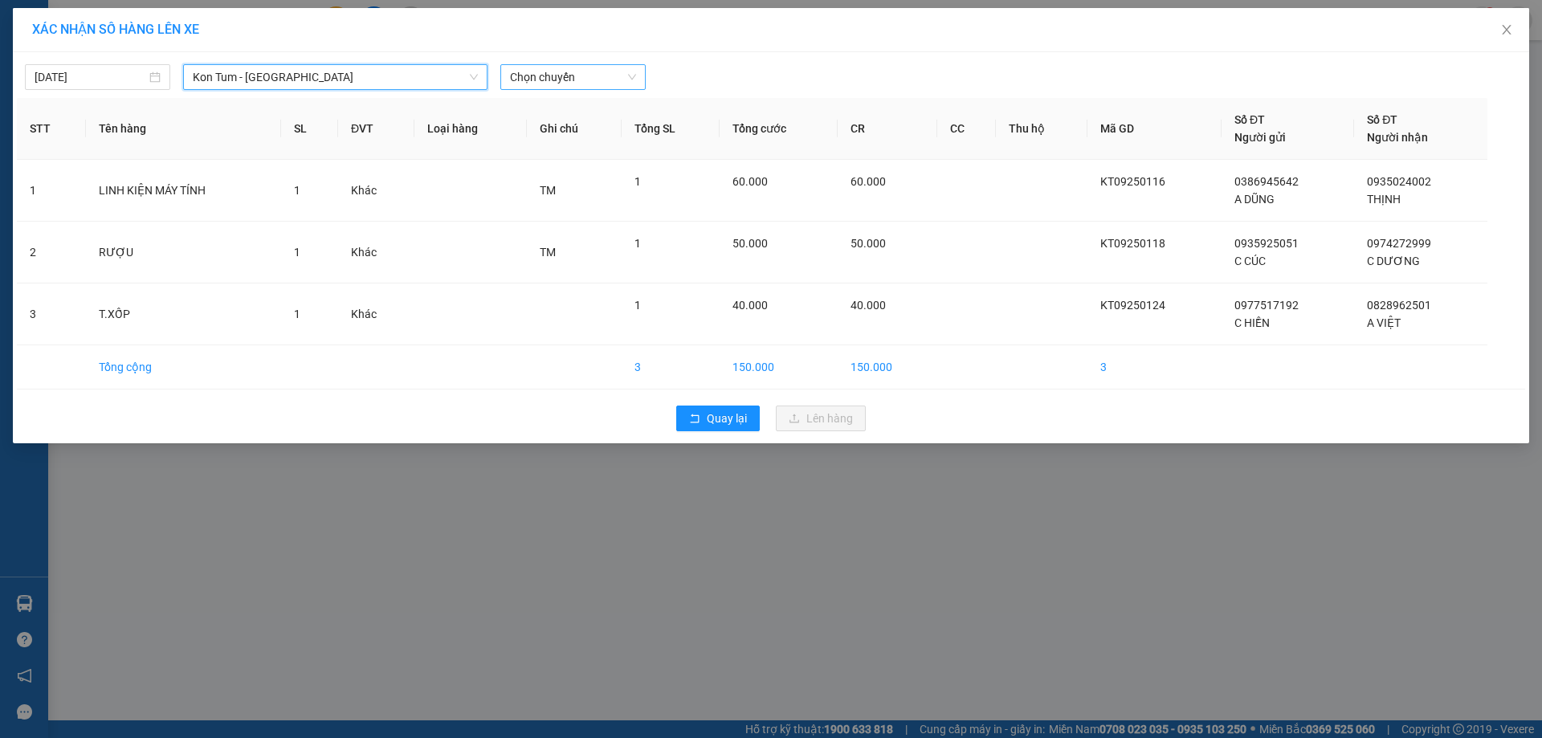
click at [530, 79] on span "Chọn chuyến" at bounding box center [573, 77] width 126 height 24
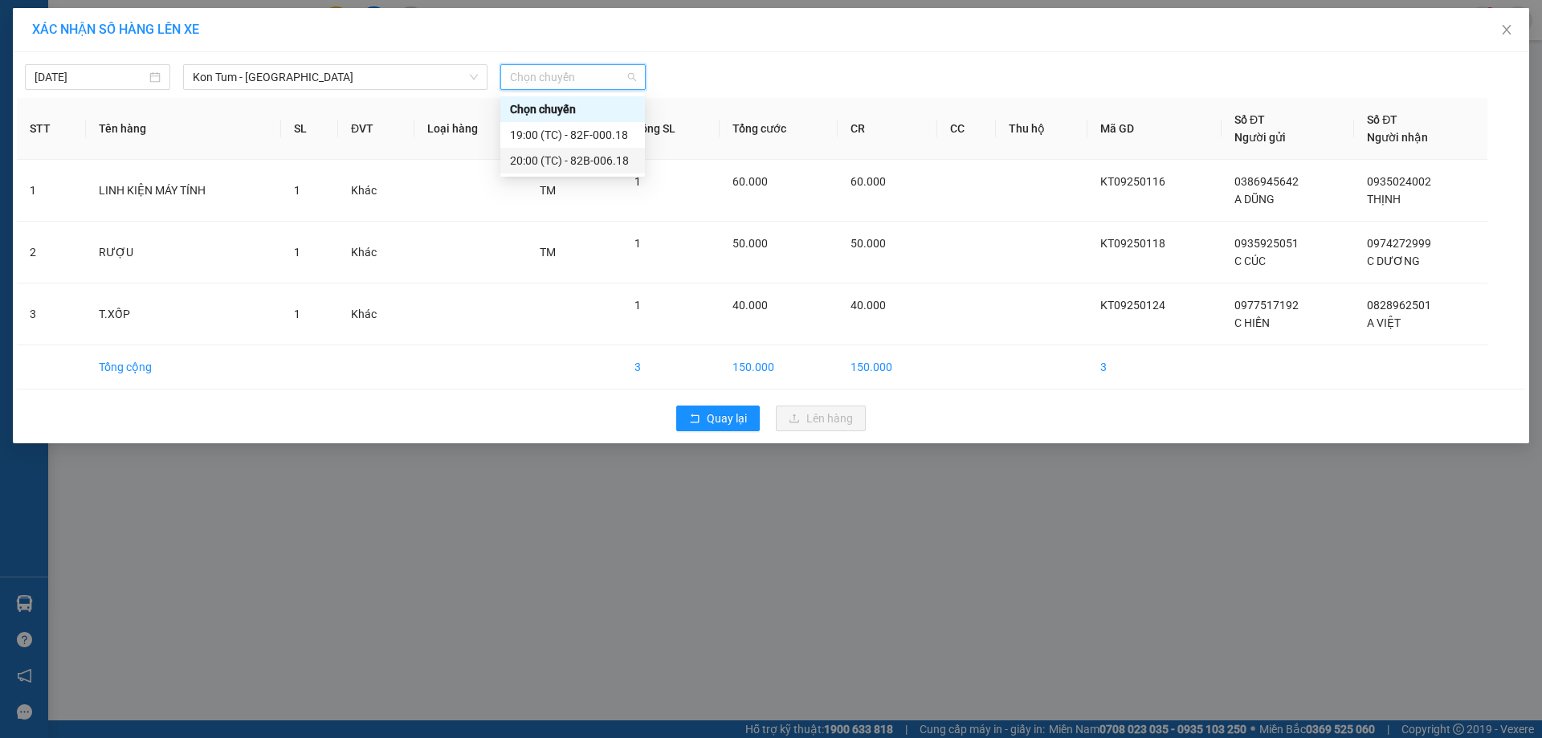
click at [553, 162] on div "20:00 (TC) - 82B-006.18" at bounding box center [572, 161] width 125 height 18
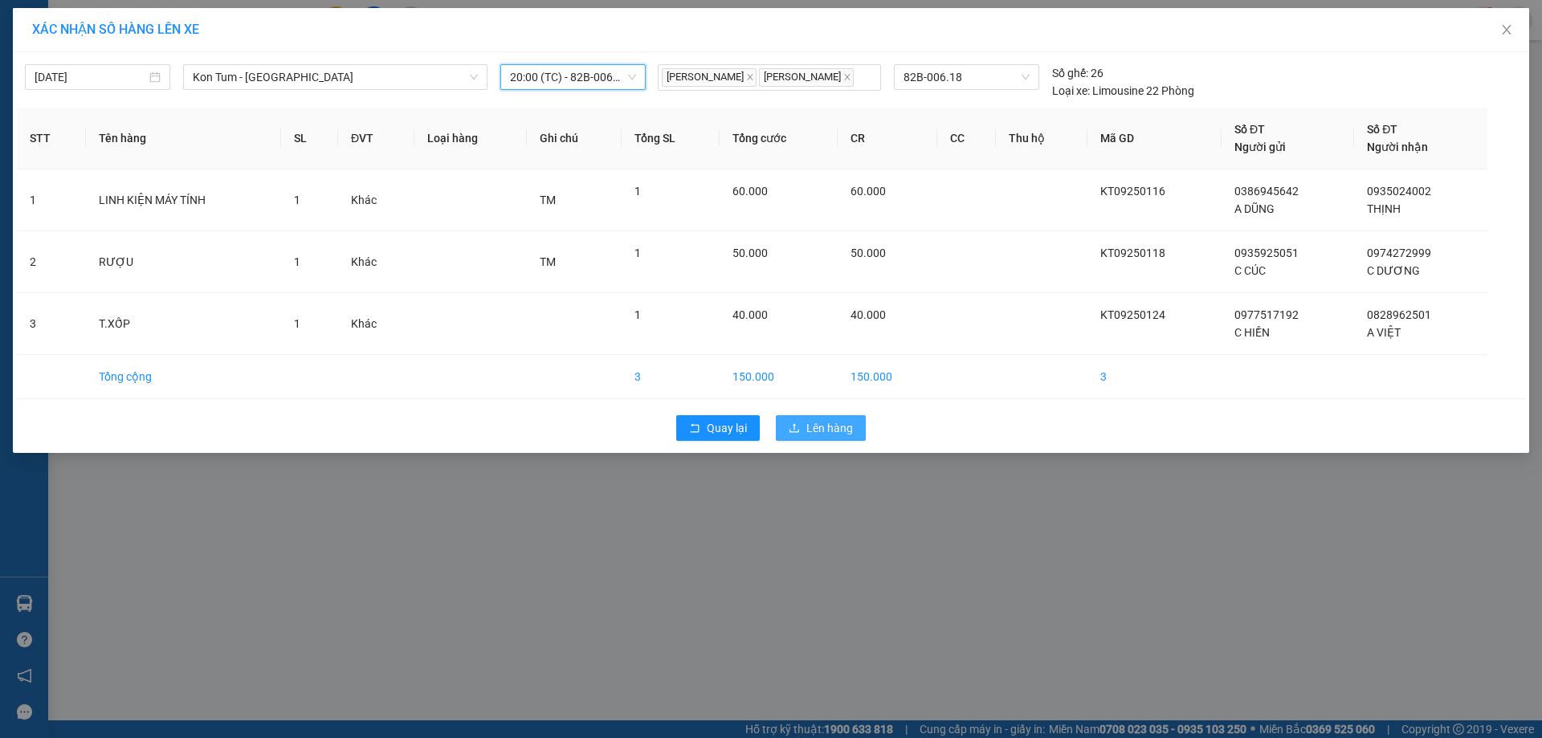
click at [795, 419] on button "Lên hàng" at bounding box center [821, 428] width 90 height 26
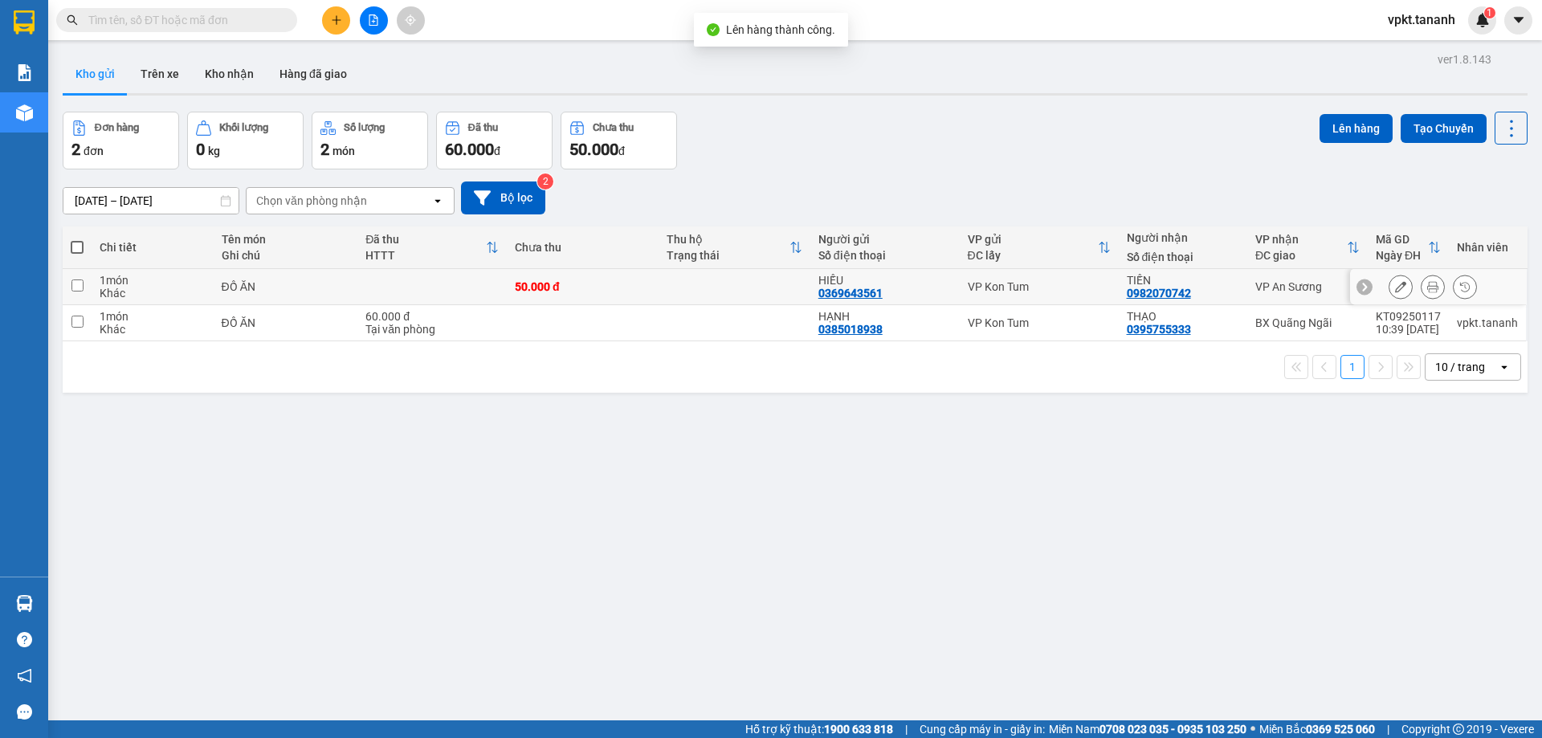
click at [79, 282] on input "checkbox" at bounding box center [77, 286] width 12 height 12
checkbox input "true"
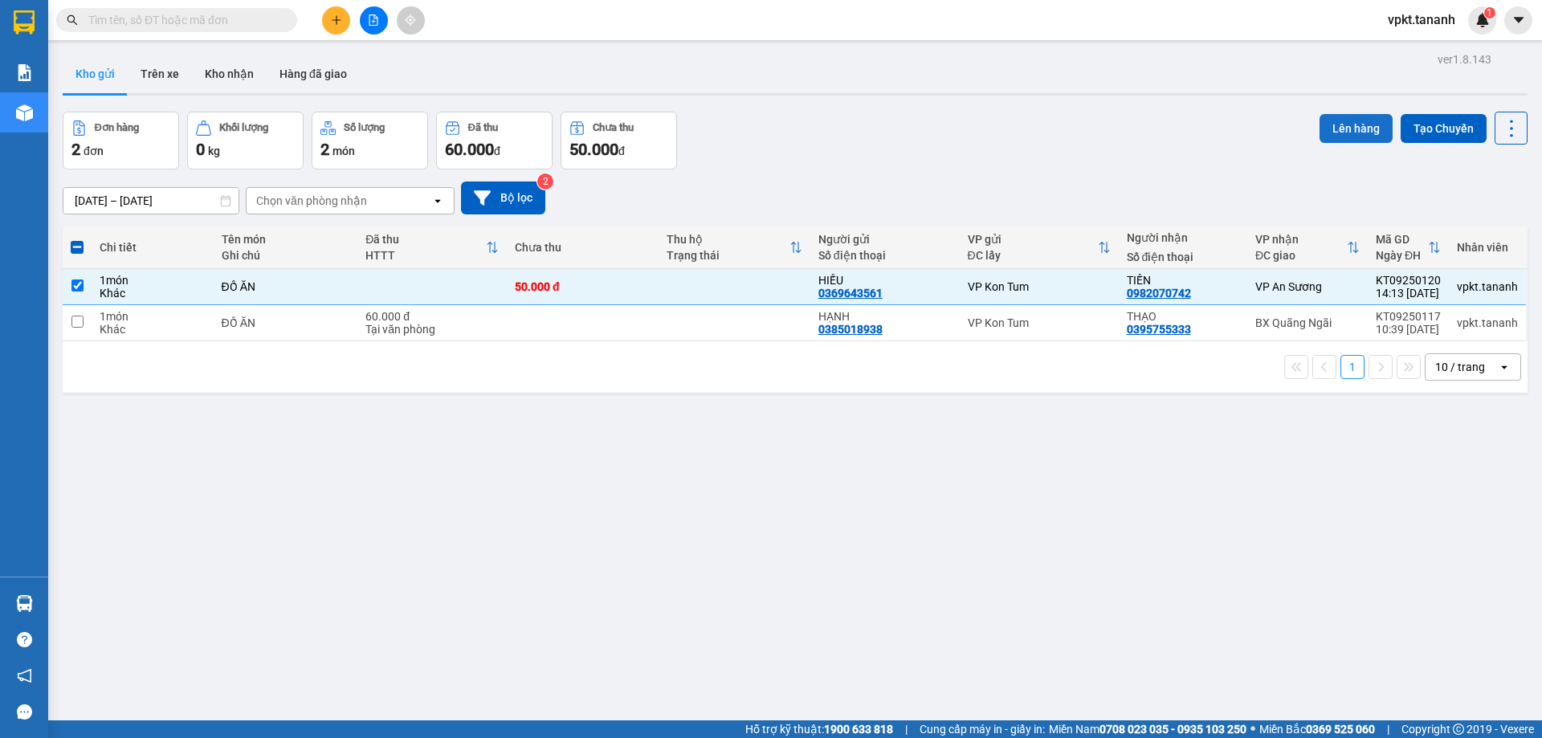
click at [1324, 120] on button "Lên hàng" at bounding box center [1356, 128] width 73 height 29
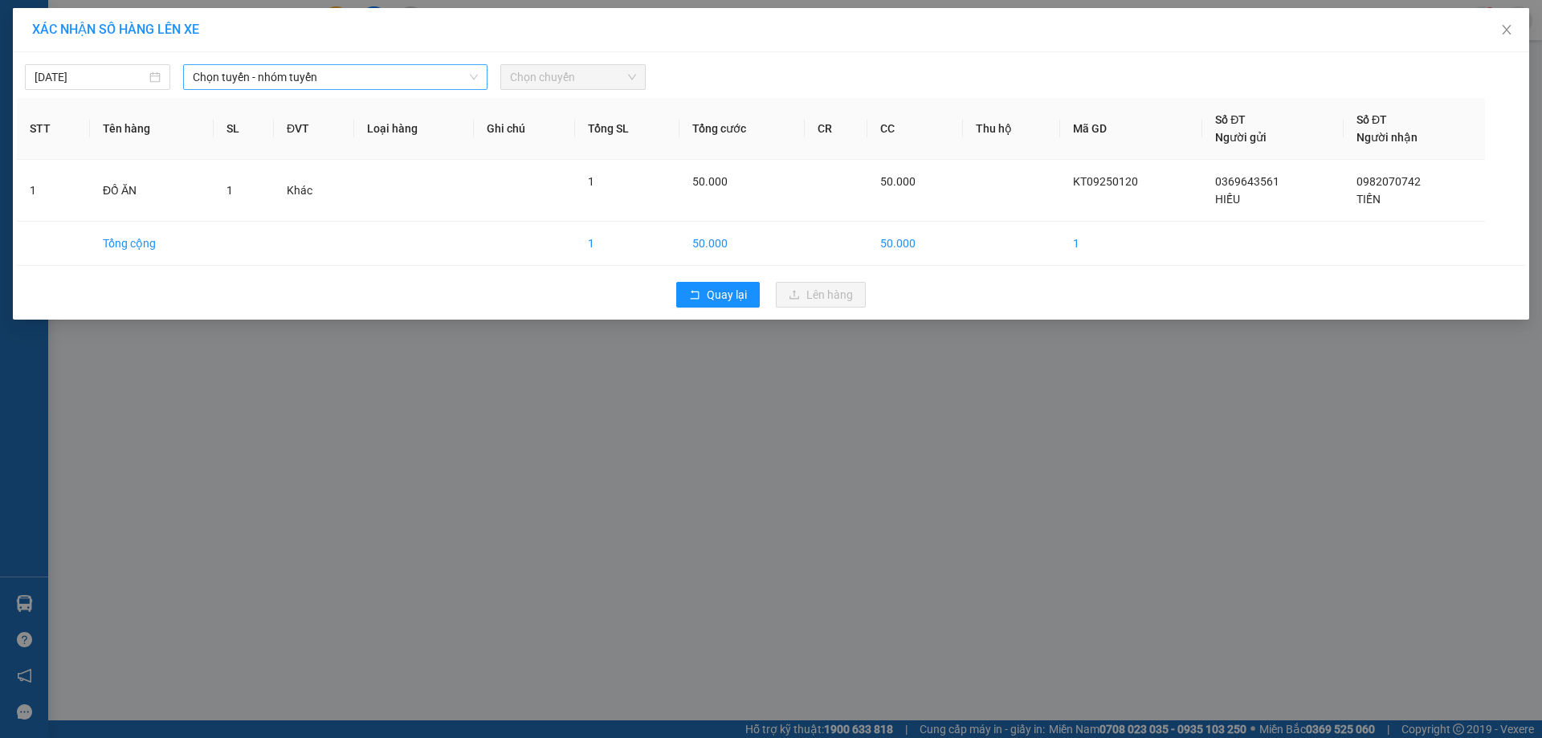
click at [450, 68] on span "Chọn tuyến - nhóm tuyến" at bounding box center [335, 77] width 285 height 24
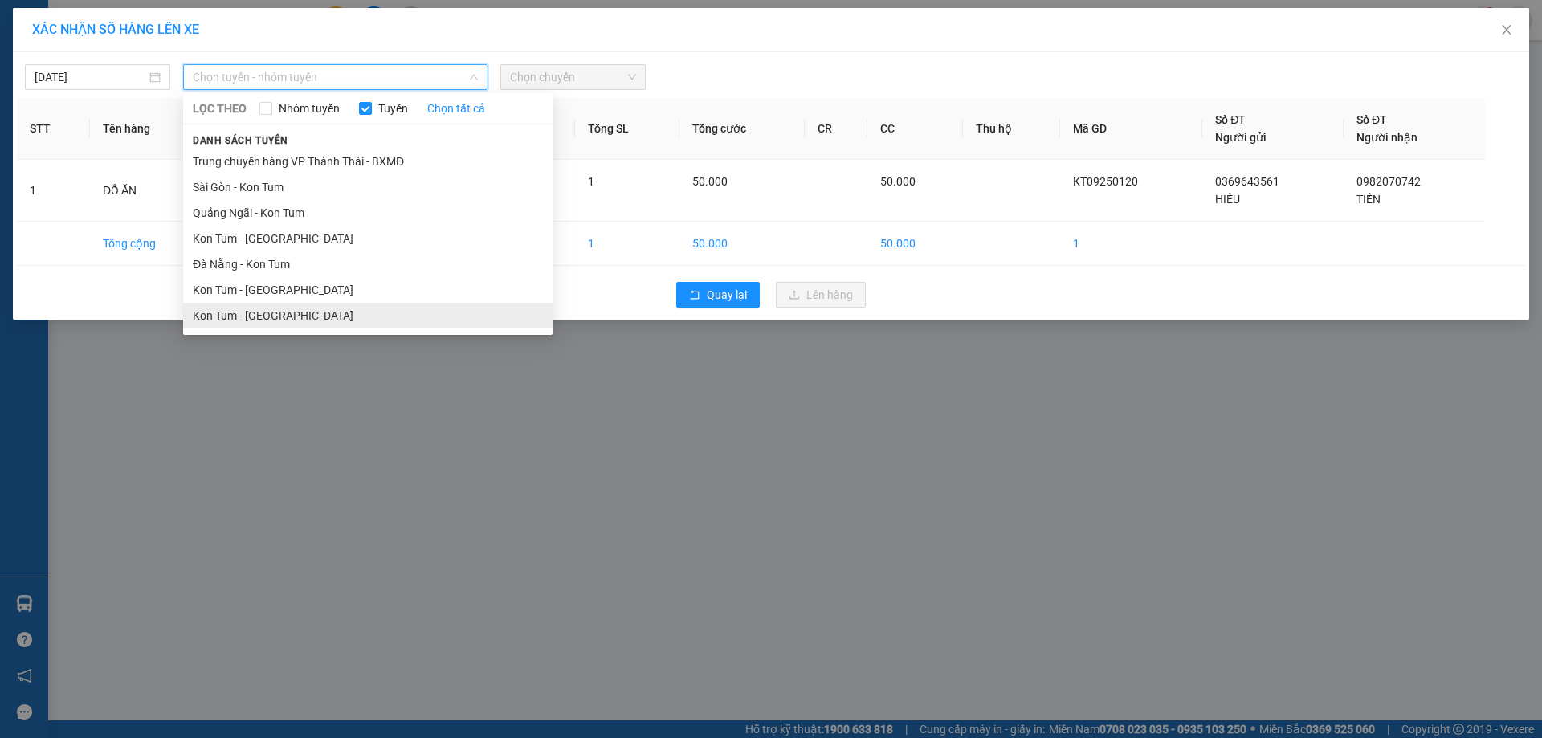
click at [277, 314] on li "Kon Tum - Sài Gòn" at bounding box center [368, 316] width 370 height 26
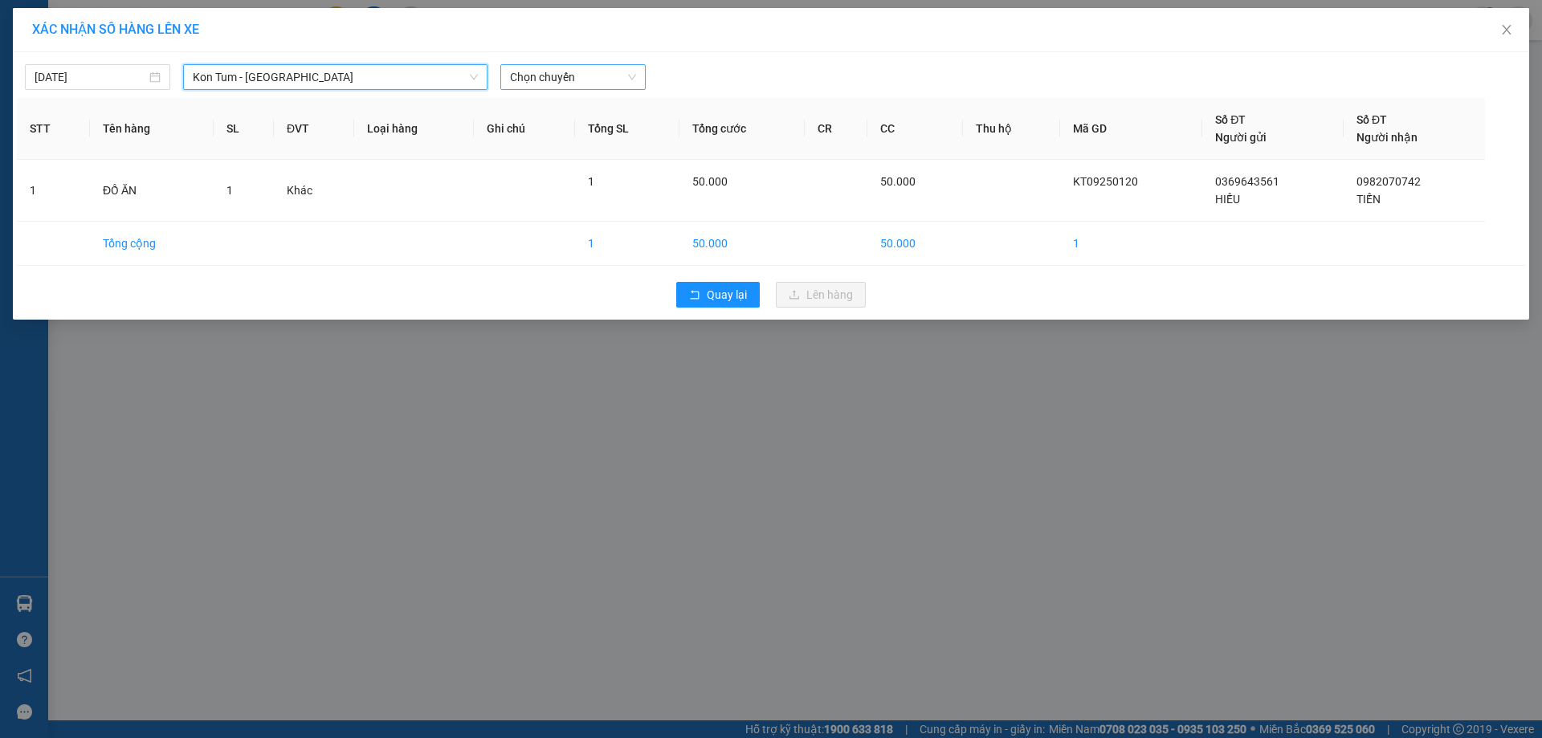
click at [595, 69] on span "Chọn chuyến" at bounding box center [573, 77] width 126 height 24
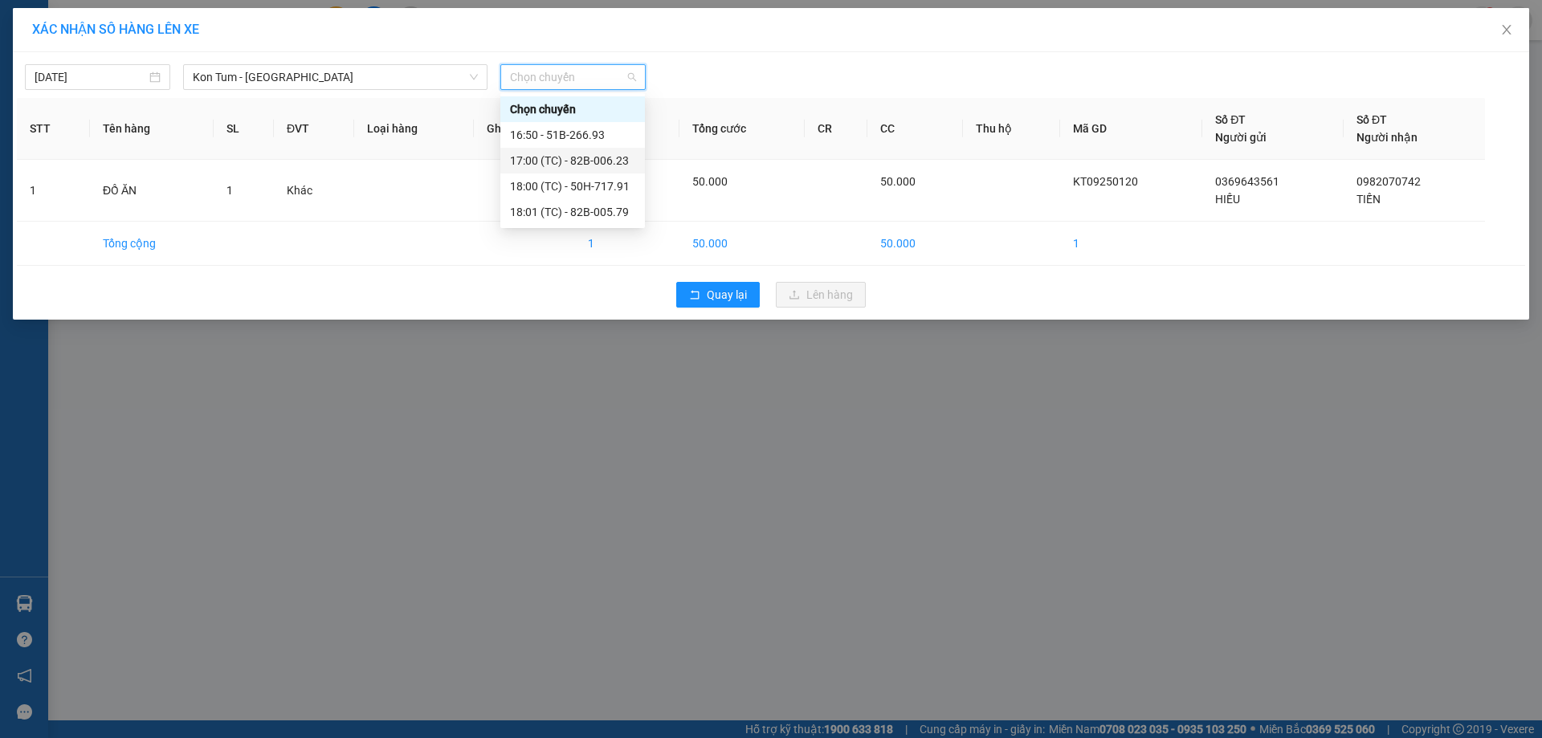
drag, startPoint x: 600, startPoint y: 135, endPoint x: 605, endPoint y: 161, distance: 26.2
click at [605, 161] on div "Chọn chuyến 16:50 - 51B-266.93 17:00 (TC) - 82B-006.23 18:00 (TC) - 50H-717.91 …" at bounding box center [572, 160] width 145 height 129
click at [605, 161] on div "17:00 (TC) - 82B-006.23" at bounding box center [572, 161] width 125 height 18
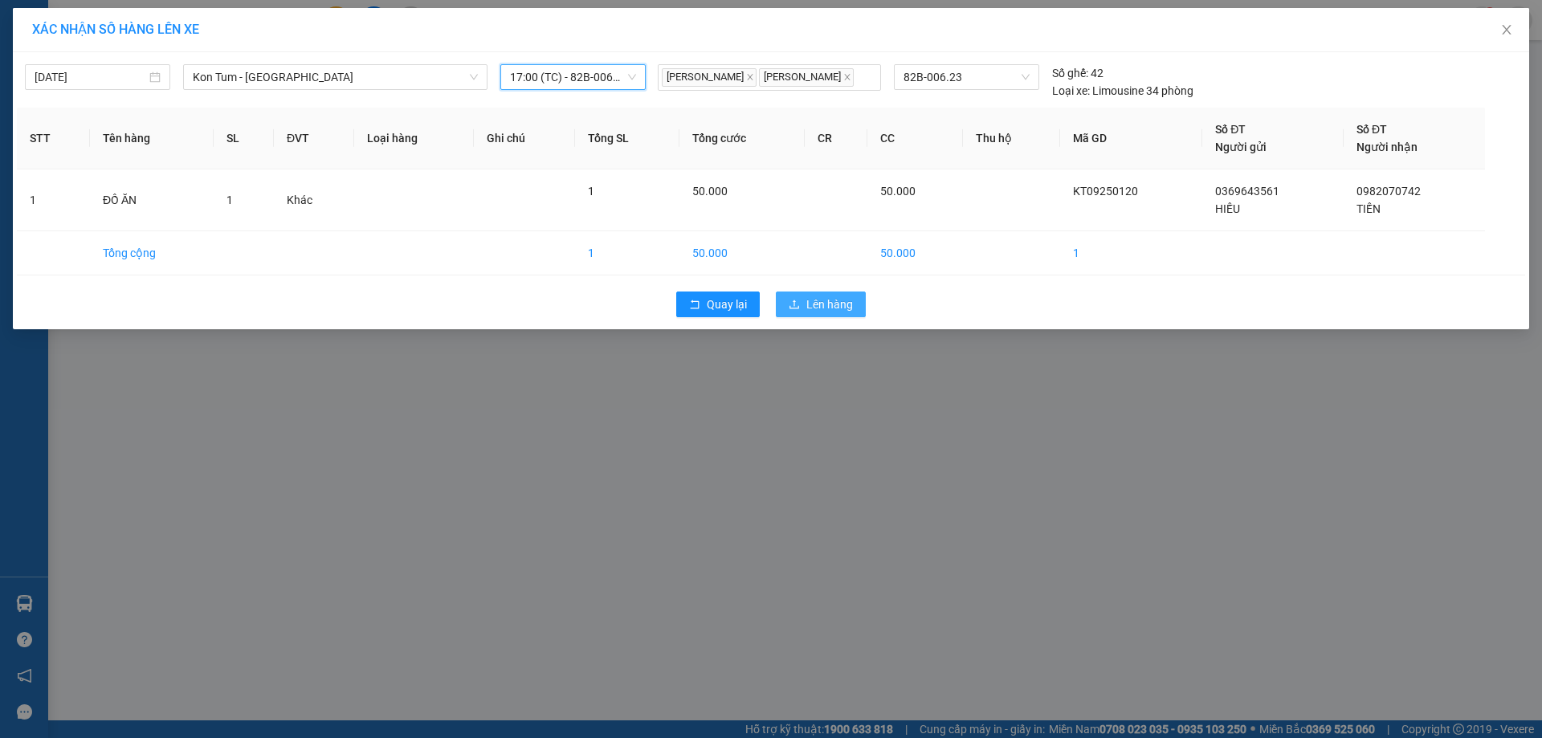
click at [831, 303] on span "Lên hàng" at bounding box center [830, 305] width 47 height 18
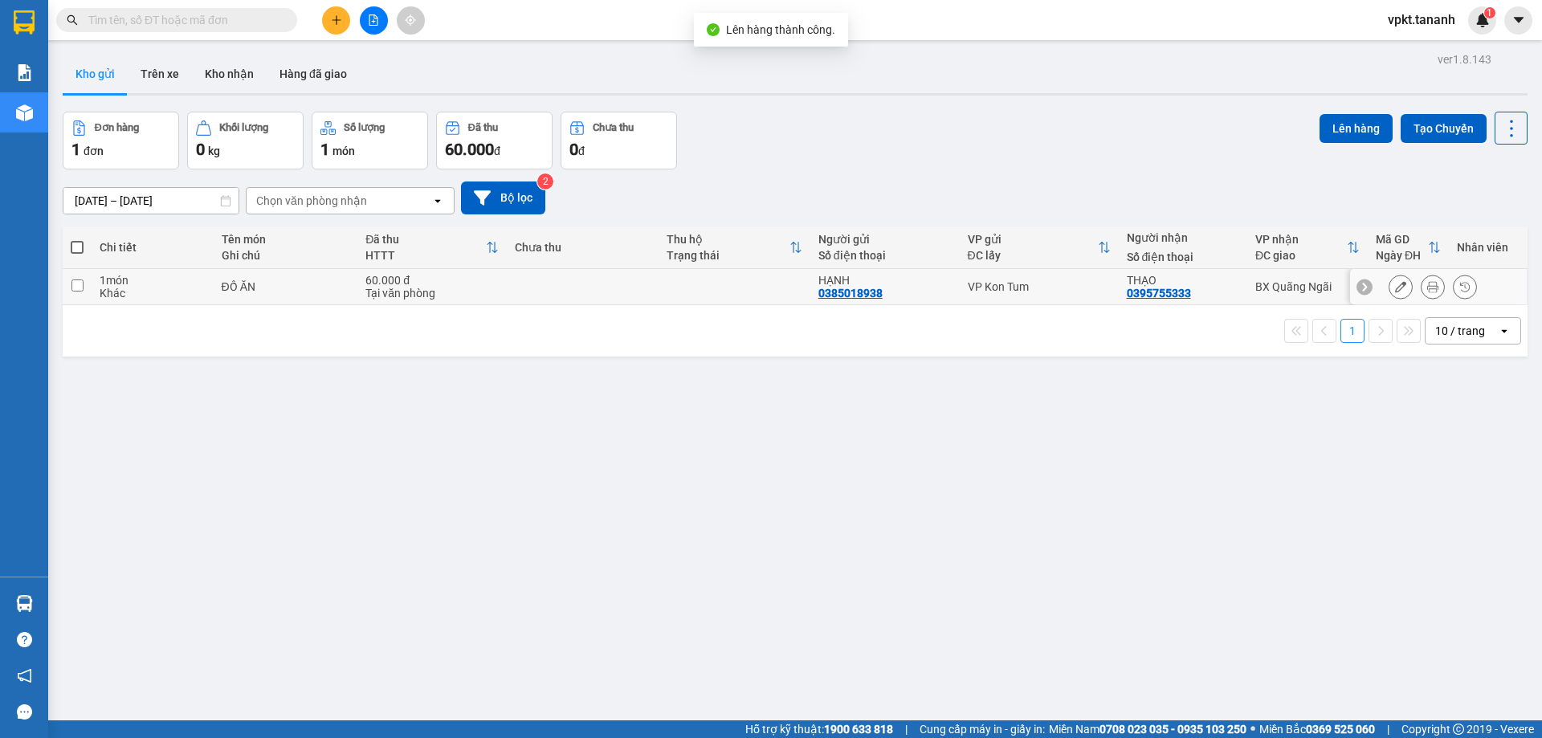
click at [77, 284] on input "checkbox" at bounding box center [77, 286] width 12 height 12
checkbox input "true"
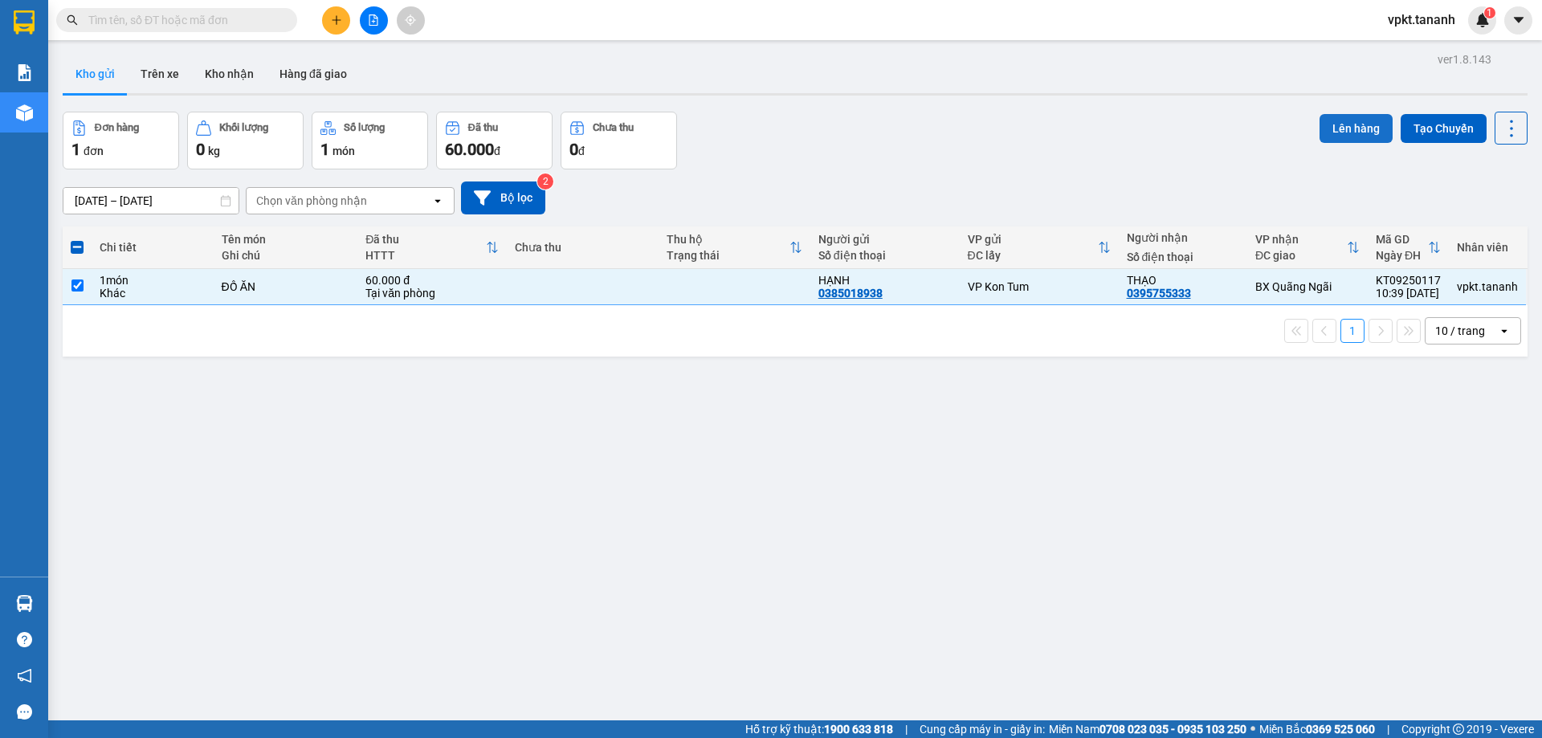
click at [1320, 137] on button "Lên hàng" at bounding box center [1356, 128] width 73 height 29
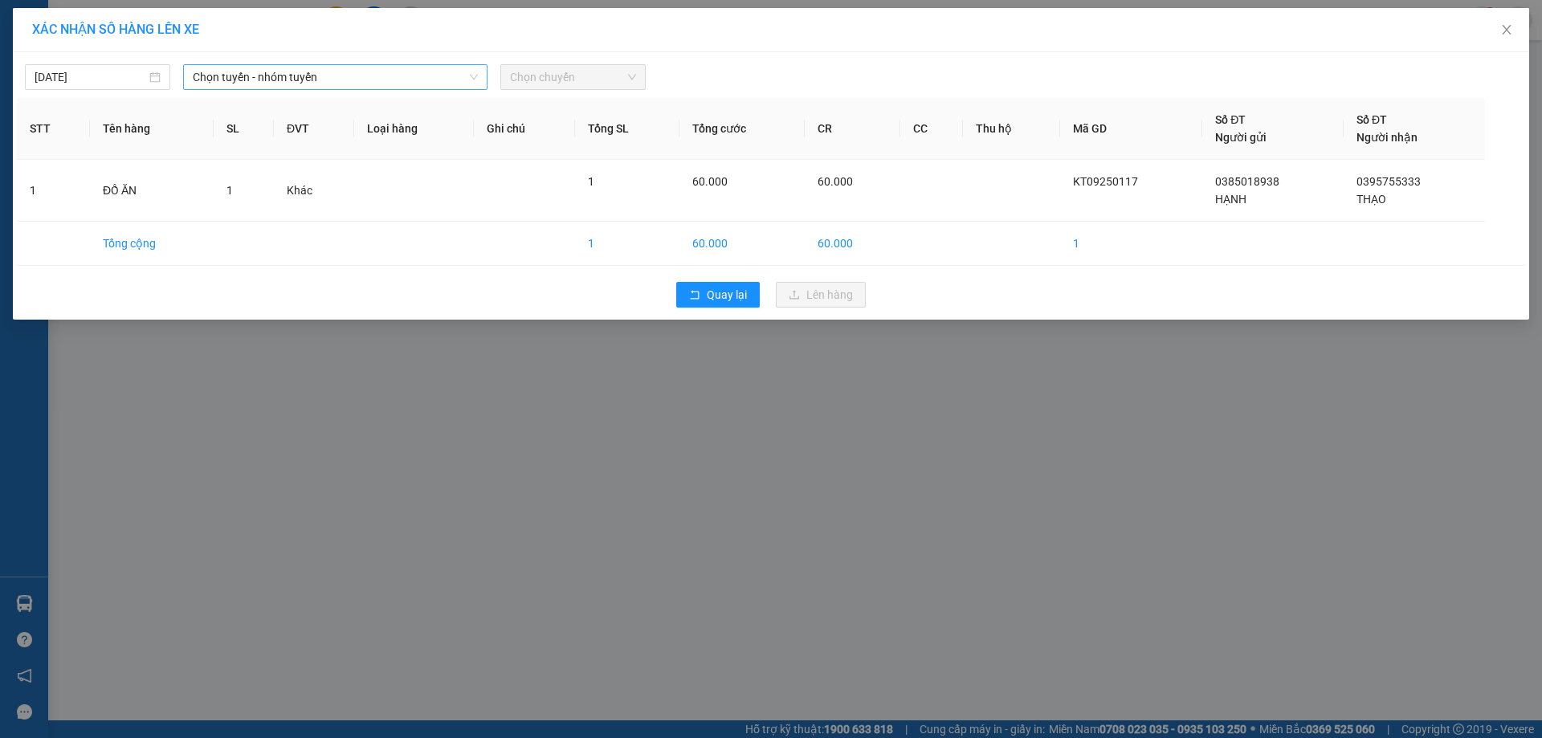
click at [446, 71] on span "Chọn tuyến - nhóm tuyến" at bounding box center [335, 77] width 285 height 24
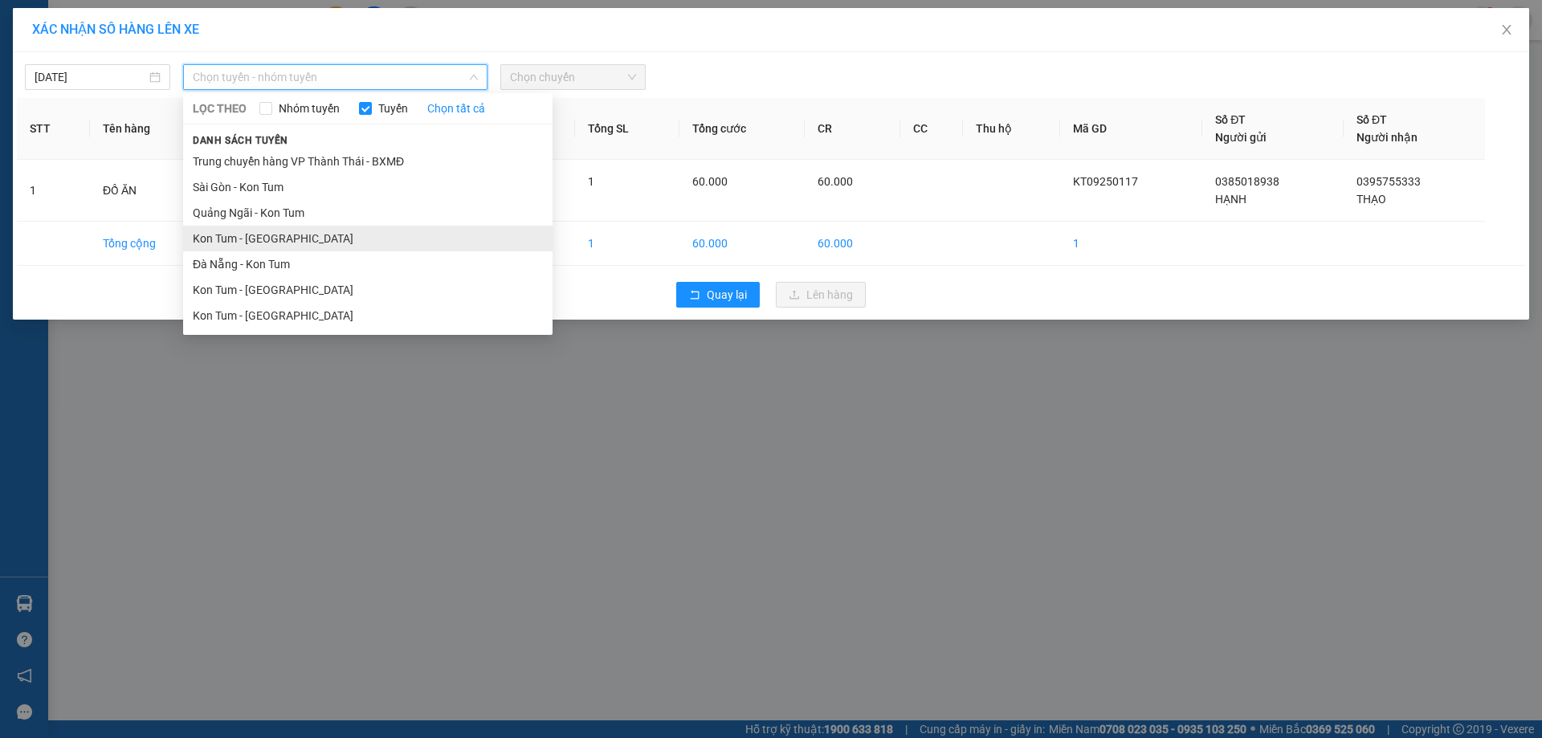
click at [380, 237] on li "Kon Tum - Quảng Ngãi" at bounding box center [368, 239] width 370 height 26
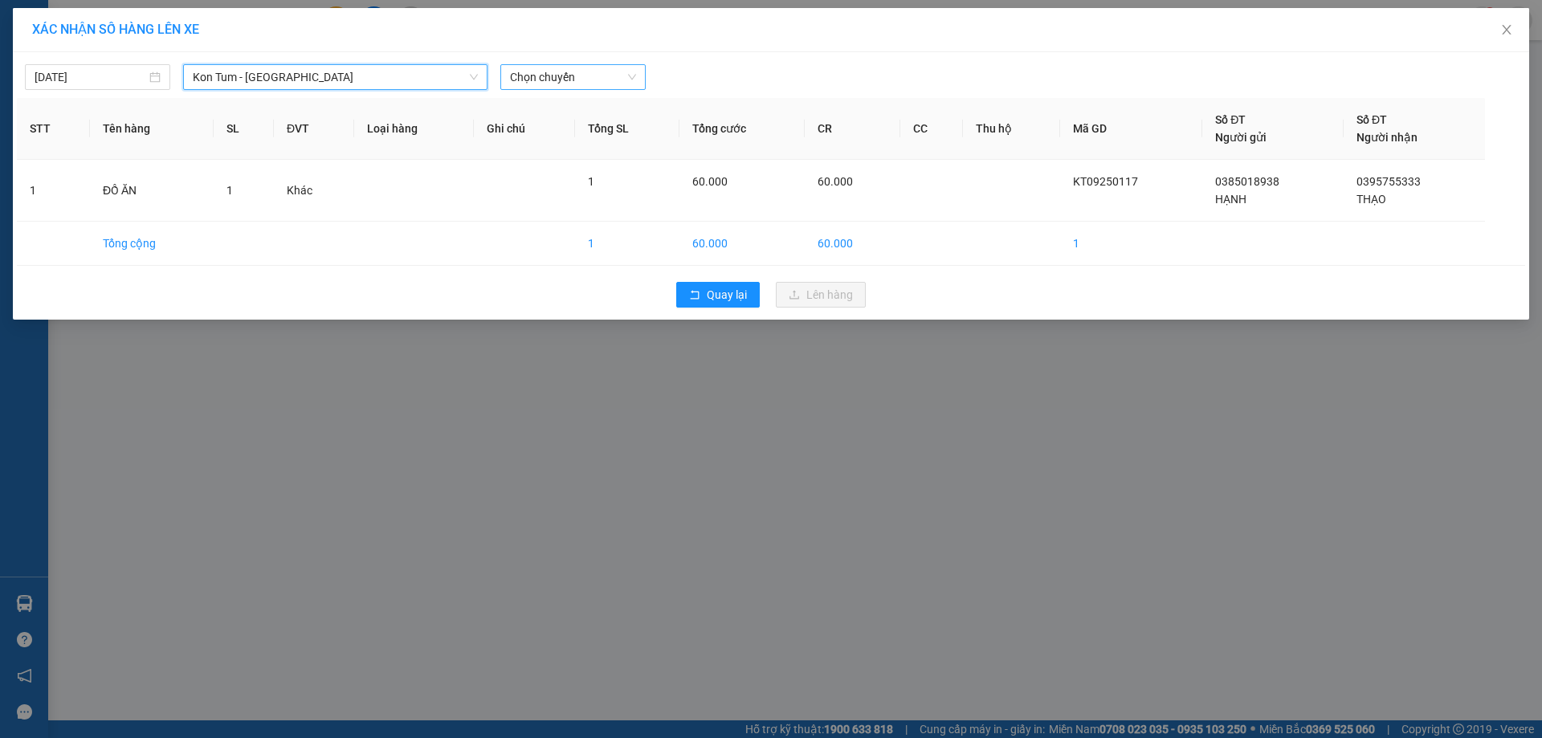
click at [554, 88] on span "Chọn chuyến" at bounding box center [573, 77] width 126 height 24
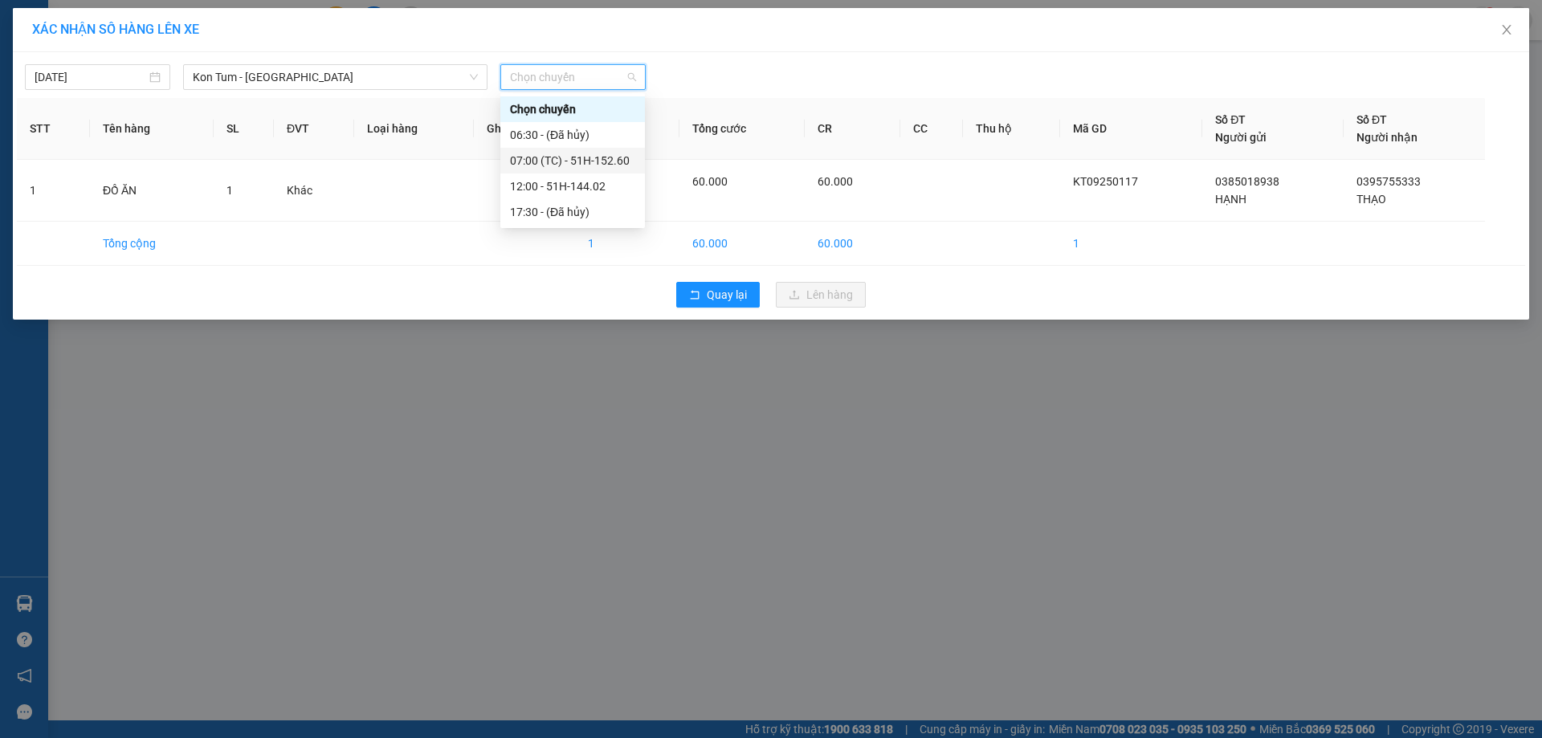
click at [574, 163] on div "07:00 (TC) - 51H-152.60" at bounding box center [572, 161] width 125 height 18
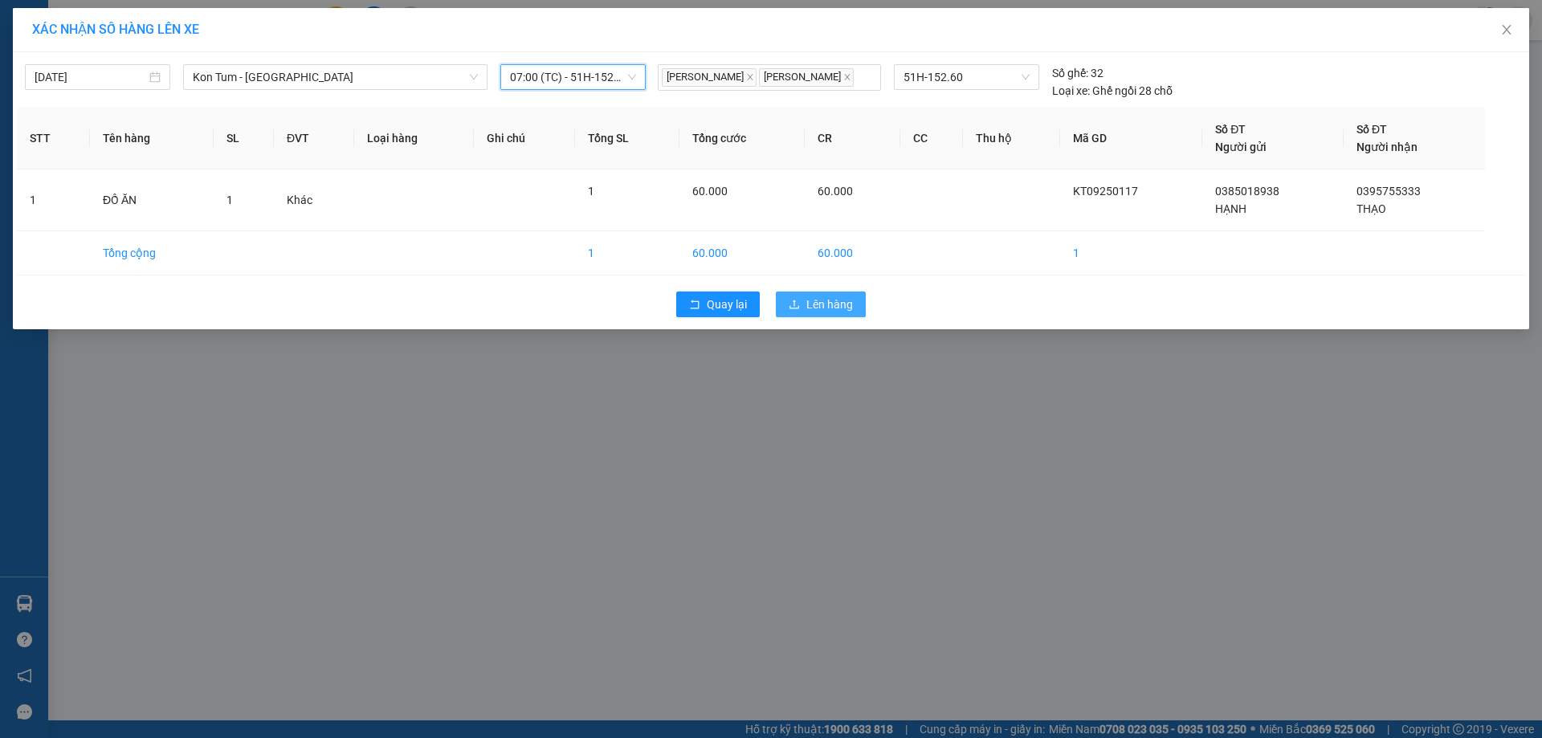
click at [819, 298] on span "Lên hàng" at bounding box center [830, 305] width 47 height 18
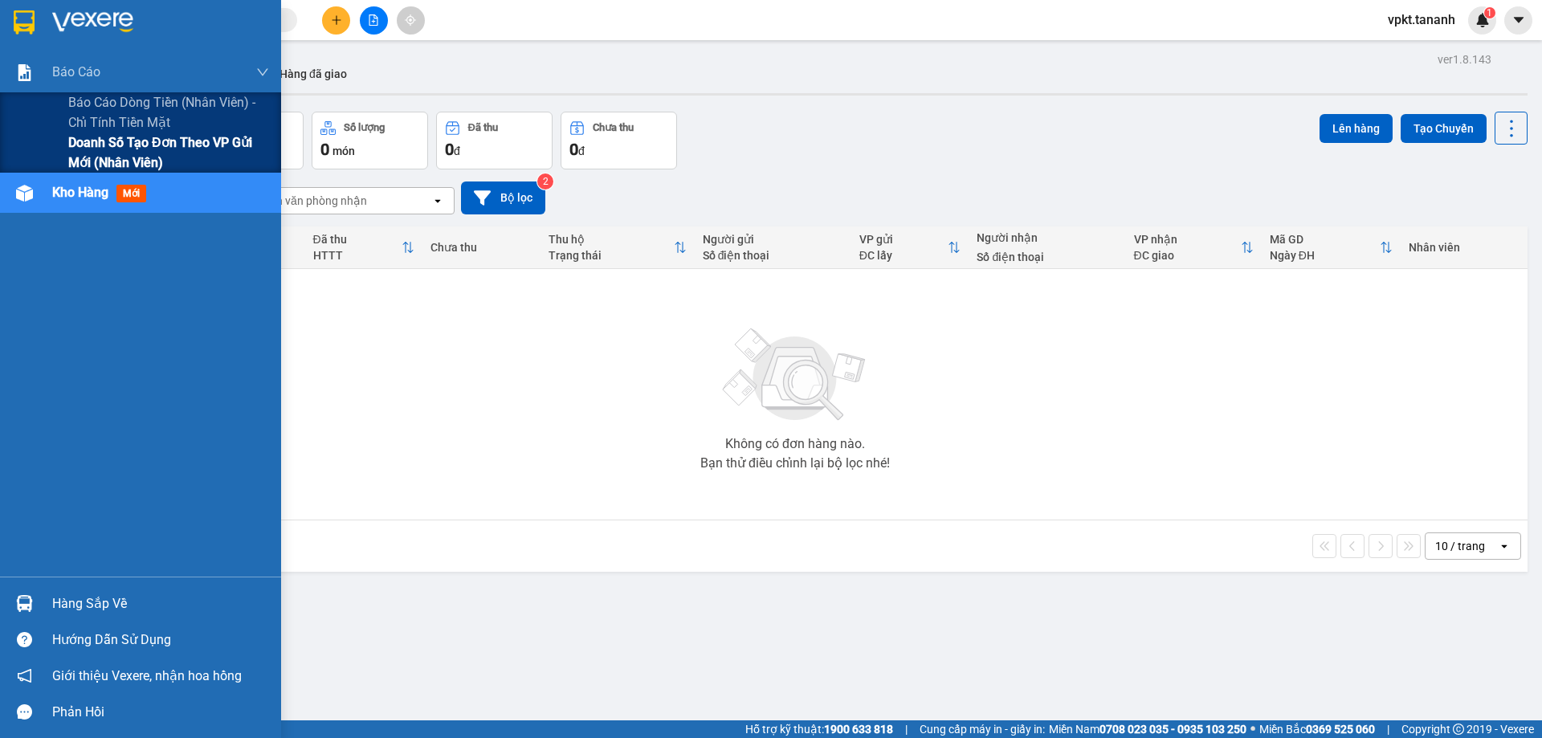
click at [114, 155] on span "Doanh số tạo đơn theo VP gửi mới (nhân viên)" at bounding box center [168, 153] width 201 height 40
